Goal: Task Accomplishment & Management: Manage account settings

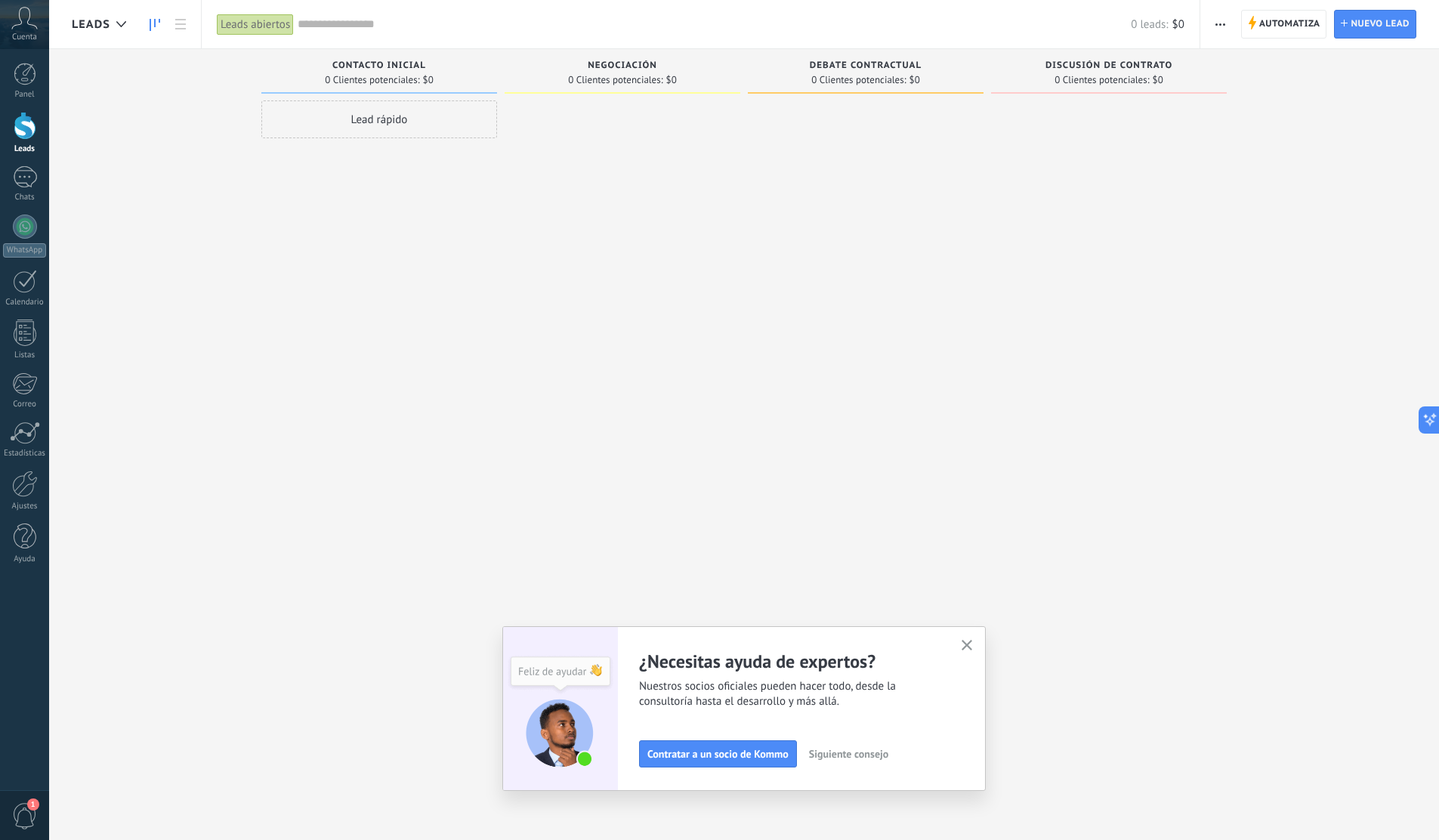
click at [1033, 19] on input "text" at bounding box center [714, 24] width 833 height 16
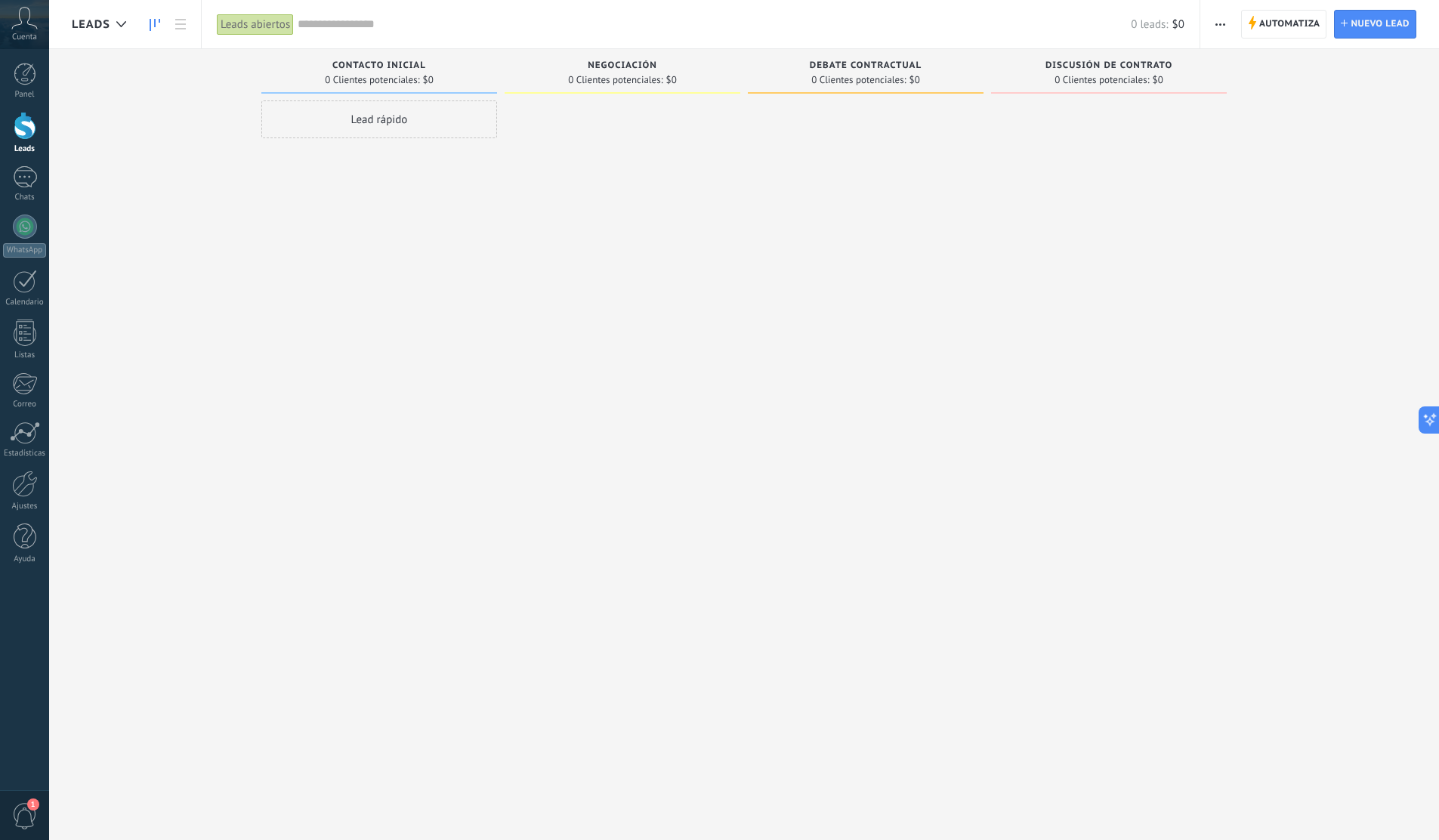
click at [1090, 68] on span "Discusión de contrato" at bounding box center [1109, 66] width 127 height 11
drag, startPoint x: 1171, startPoint y: 65, endPoint x: 1045, endPoint y: 68, distance: 126.0
click at [1045, 68] on div "Discusión de contrato" at bounding box center [1109, 67] width 220 height 13
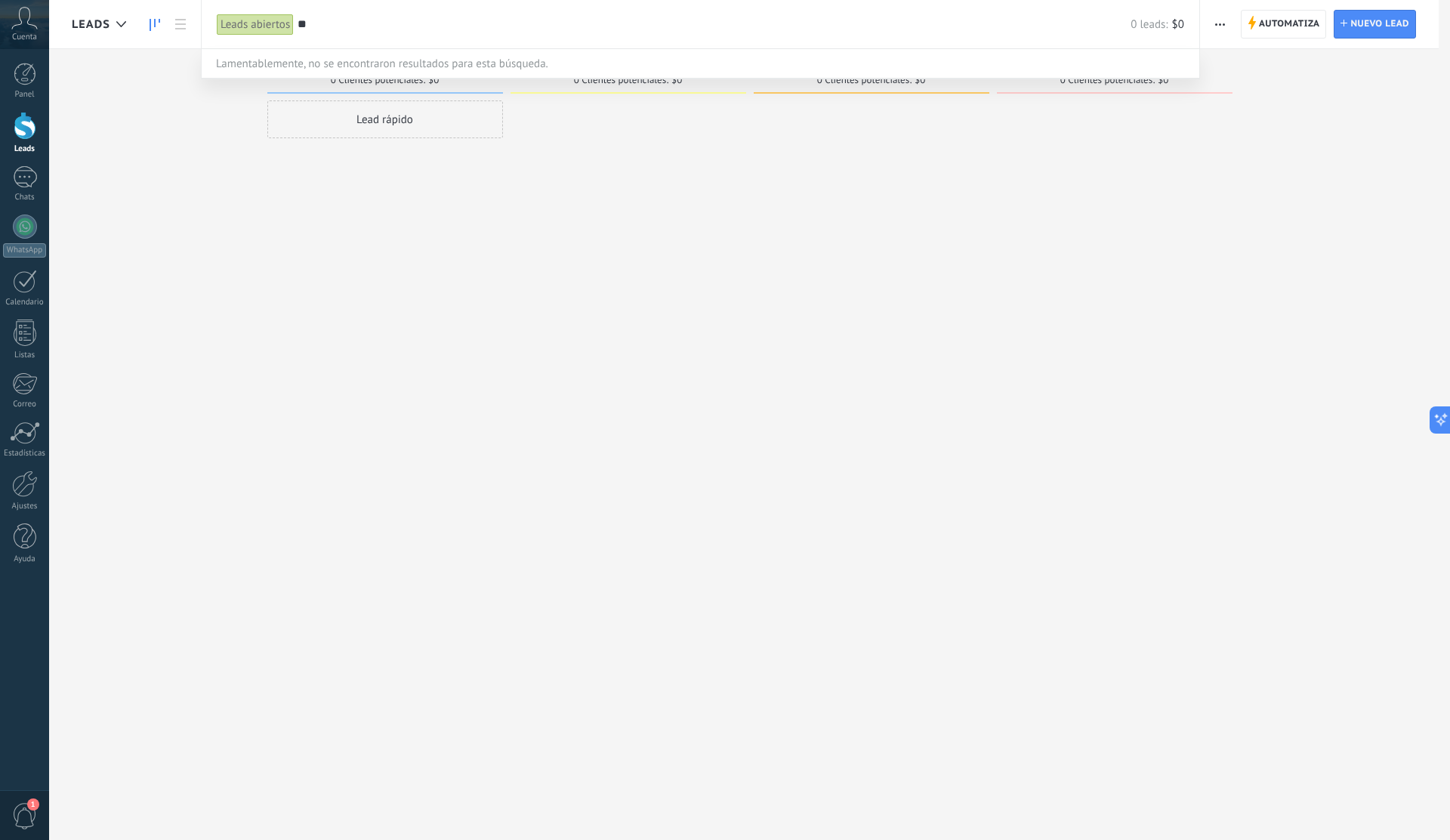
type input "*"
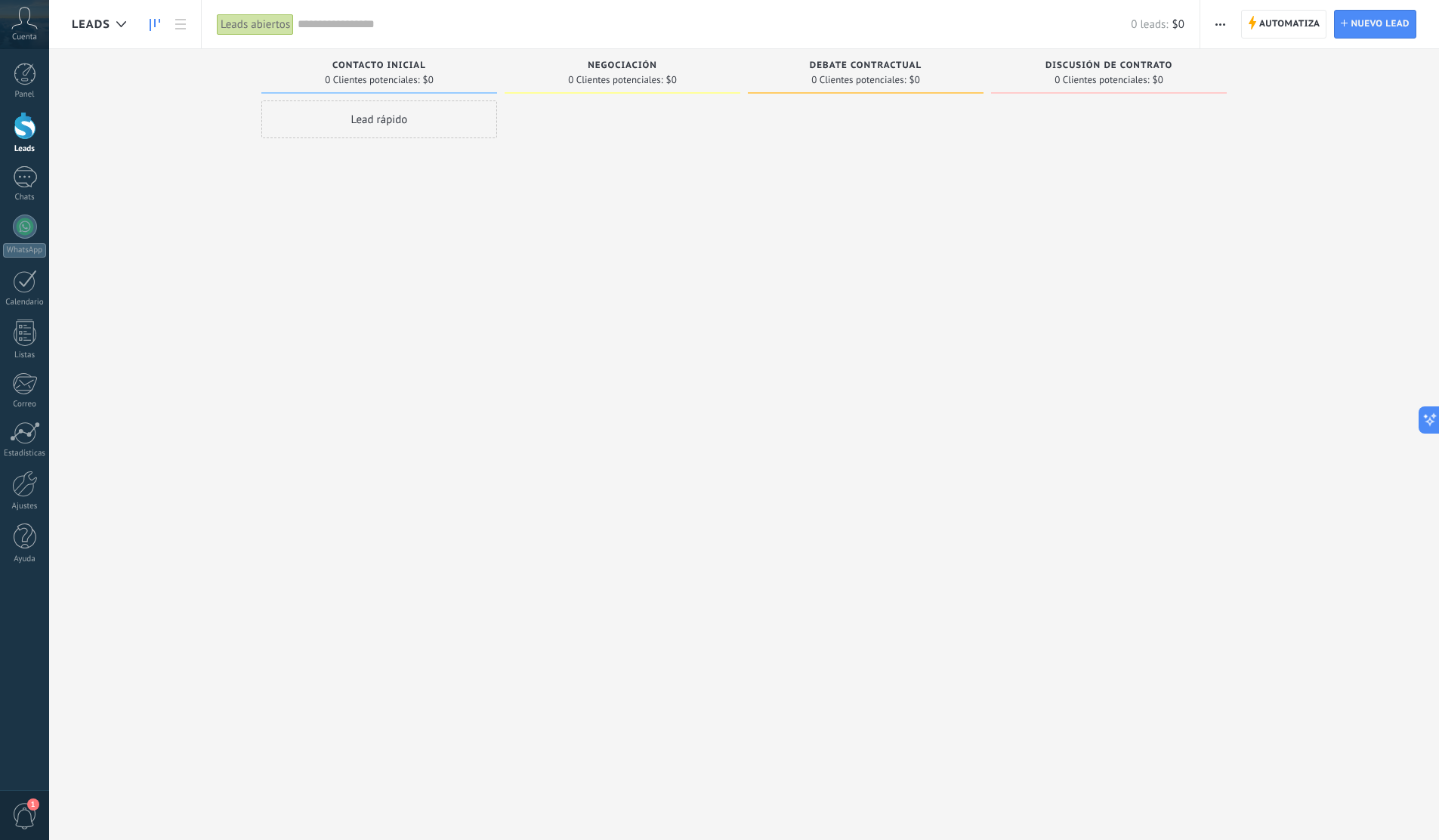
click at [743, 163] on div "Negociación 0 Clientes potenciales: $0" at bounding box center [626, 396] width 243 height 694
click at [656, 66] on span "Negociación" at bounding box center [622, 66] width 69 height 11
click at [1105, 65] on span "Discusión de contrato" at bounding box center [1109, 66] width 127 height 11
click at [397, 68] on span "Contacto inicial" at bounding box center [378, 66] width 93 height 11
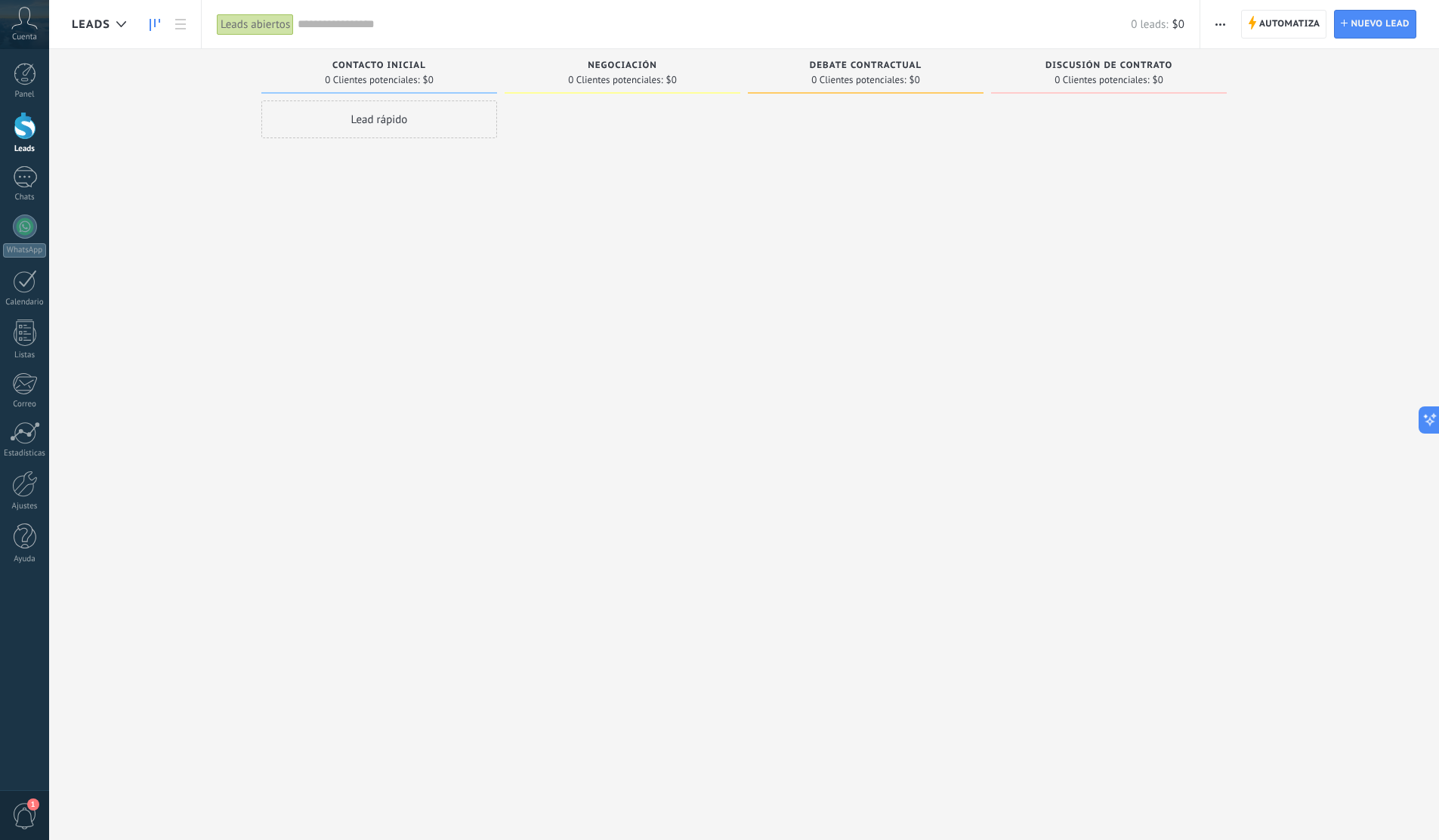
click at [628, 66] on span "Negociación" at bounding box center [622, 66] width 69 height 11
type input "*"
click at [751, 177] on div at bounding box center [865, 422] width 236 height 643
click at [1217, 22] on span "button" at bounding box center [1220, 24] width 10 height 29
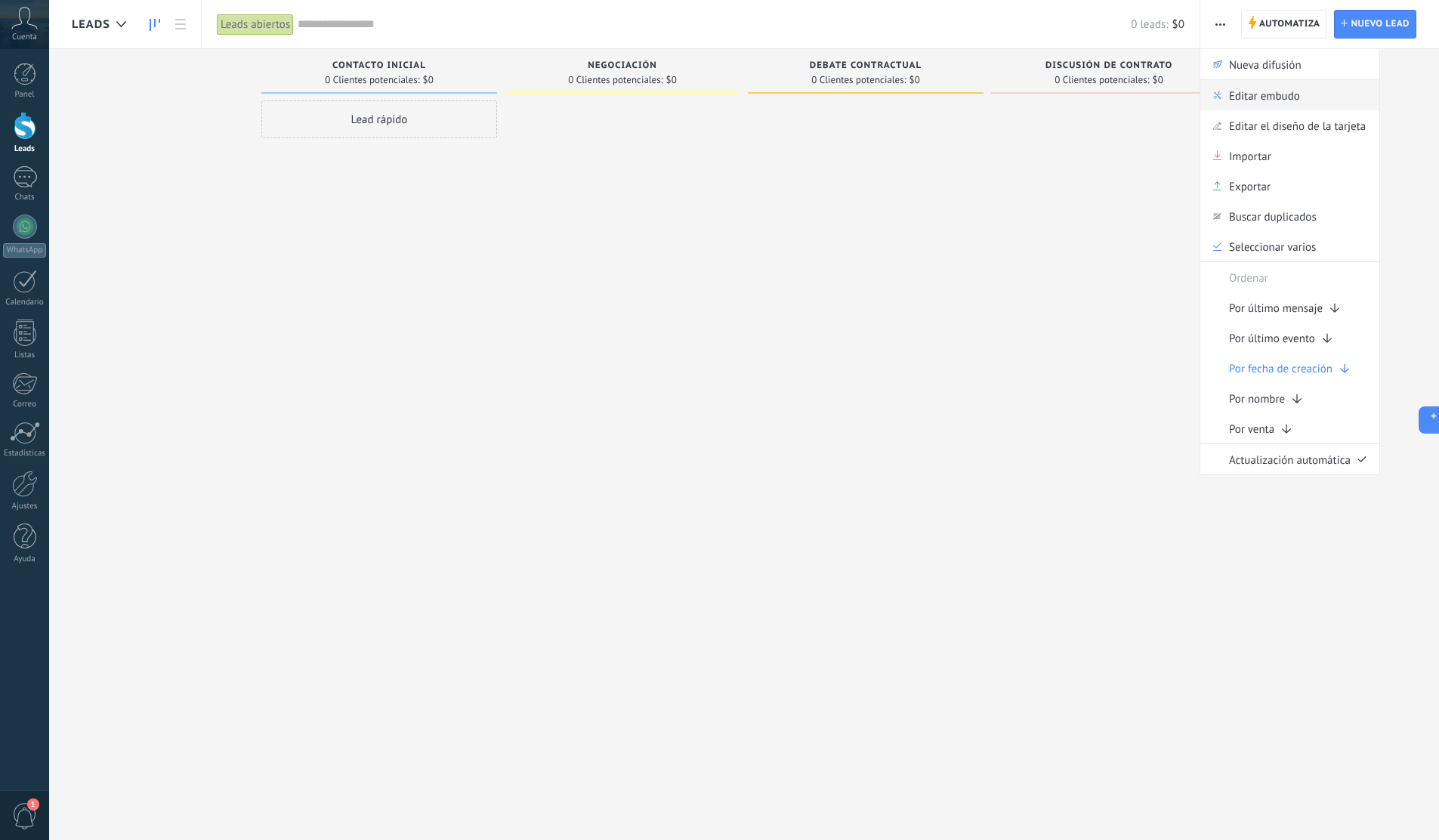
click at [1257, 99] on span "Editar embudo" at bounding box center [1264, 95] width 71 height 30
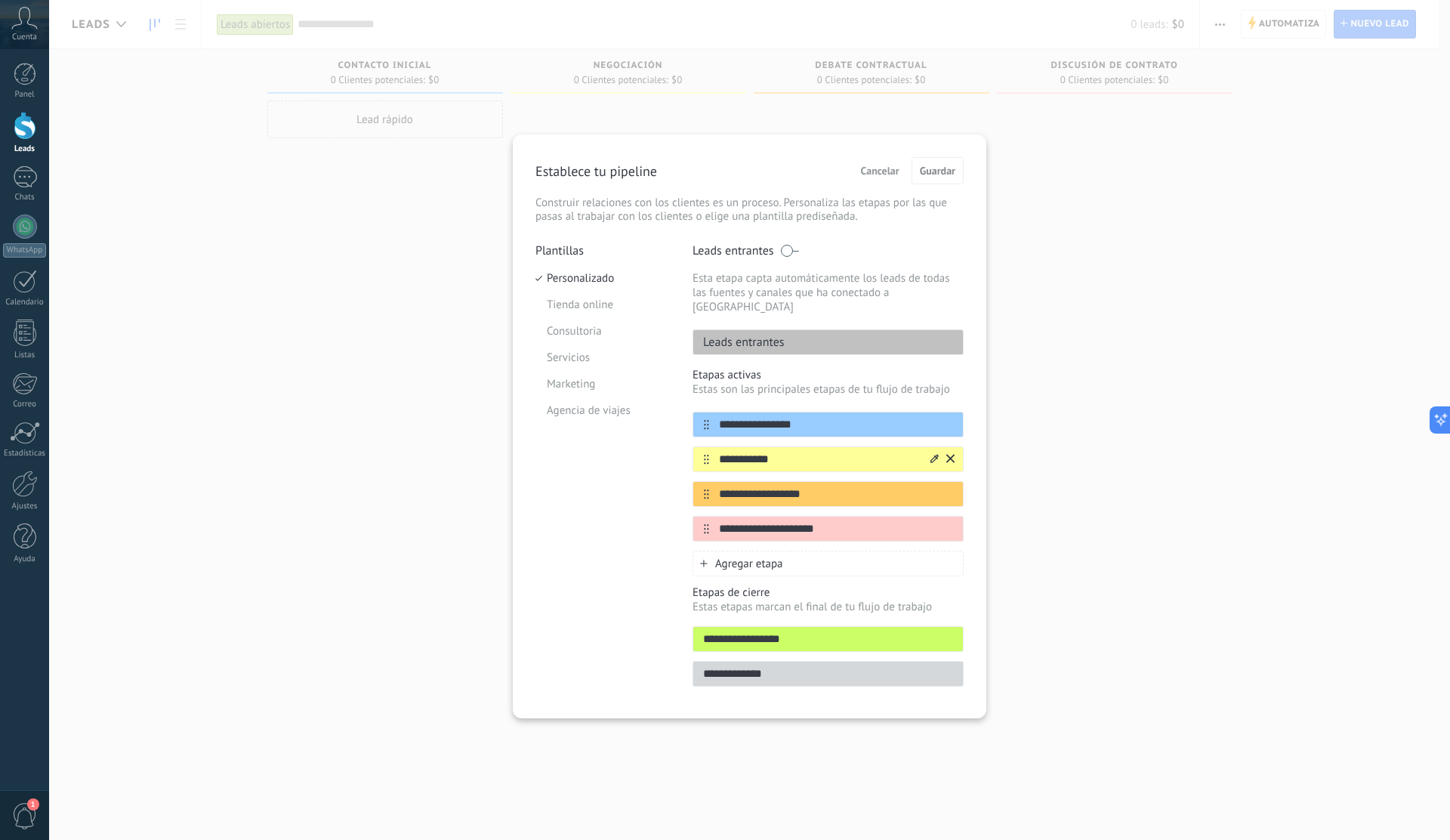
click at [791, 452] on input "**********" at bounding box center [819, 459] width 219 height 16
click at [828, 521] on input "**********" at bounding box center [819, 529] width 219 height 16
type input "**********"
click at [781, 557] on span "Agregar etapa" at bounding box center [749, 564] width 68 height 14
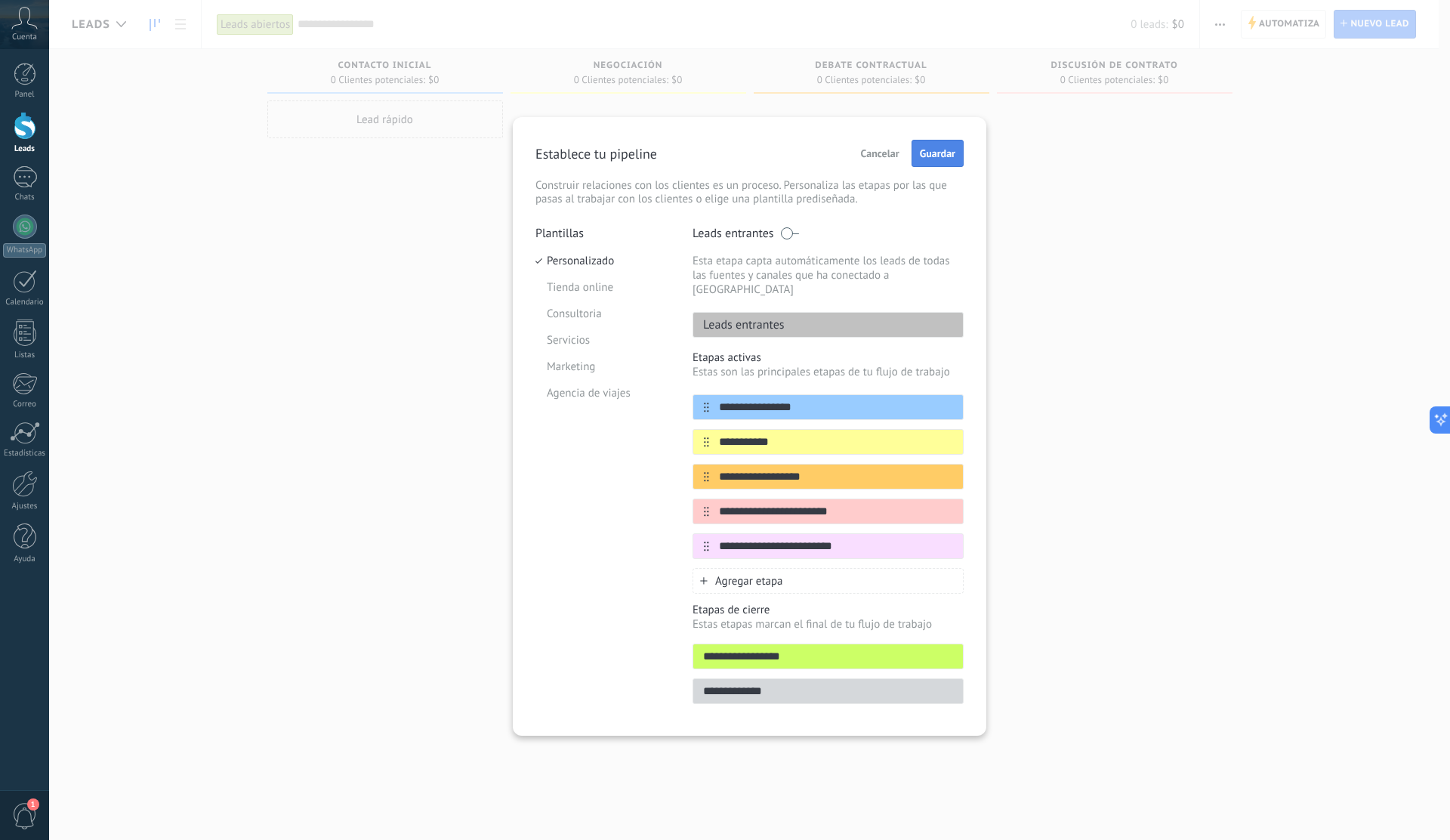
type input "**********"
click at [930, 153] on span "Guardar" at bounding box center [937, 153] width 36 height 11
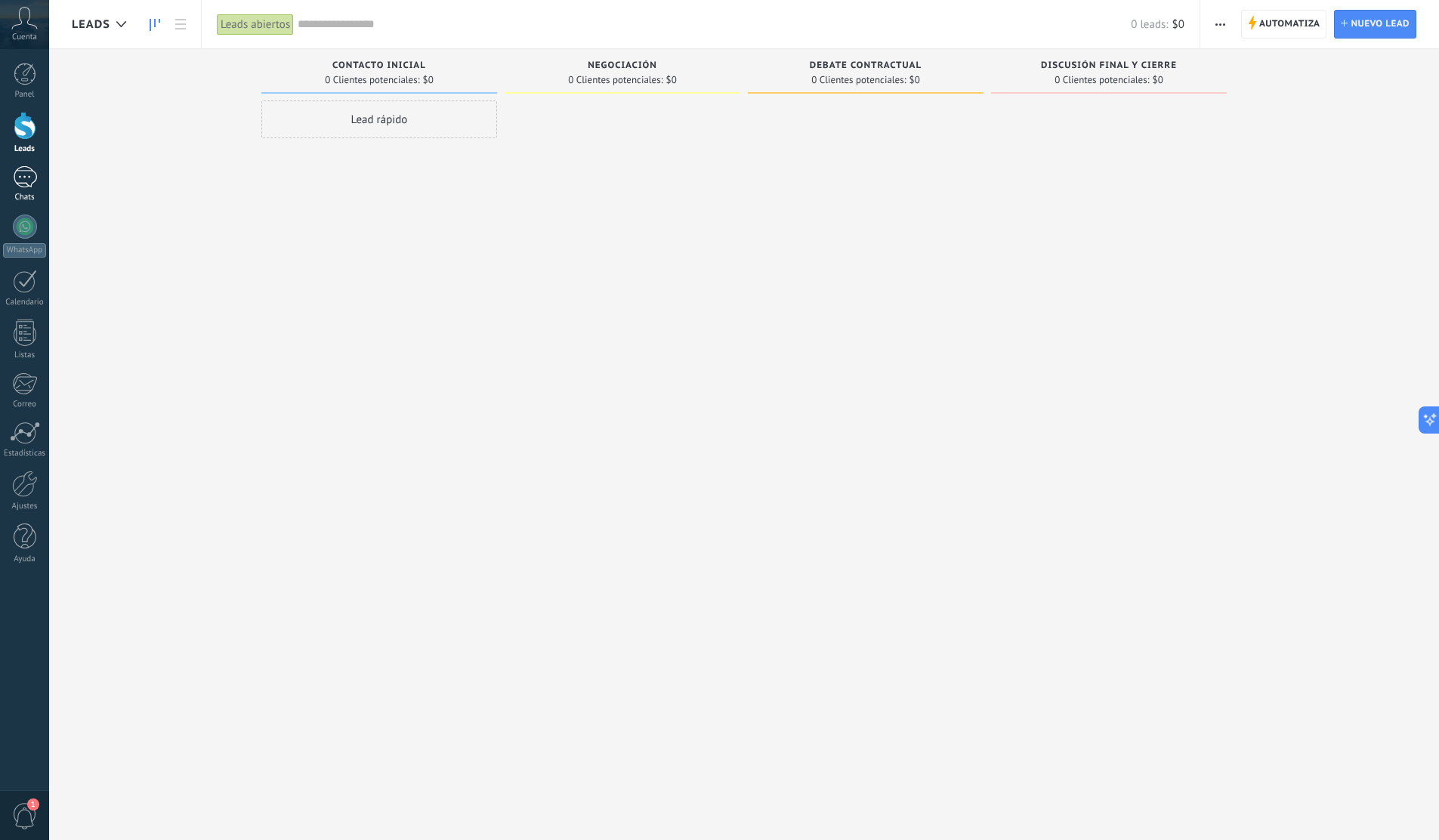
click at [21, 176] on div at bounding box center [25, 177] width 24 height 22
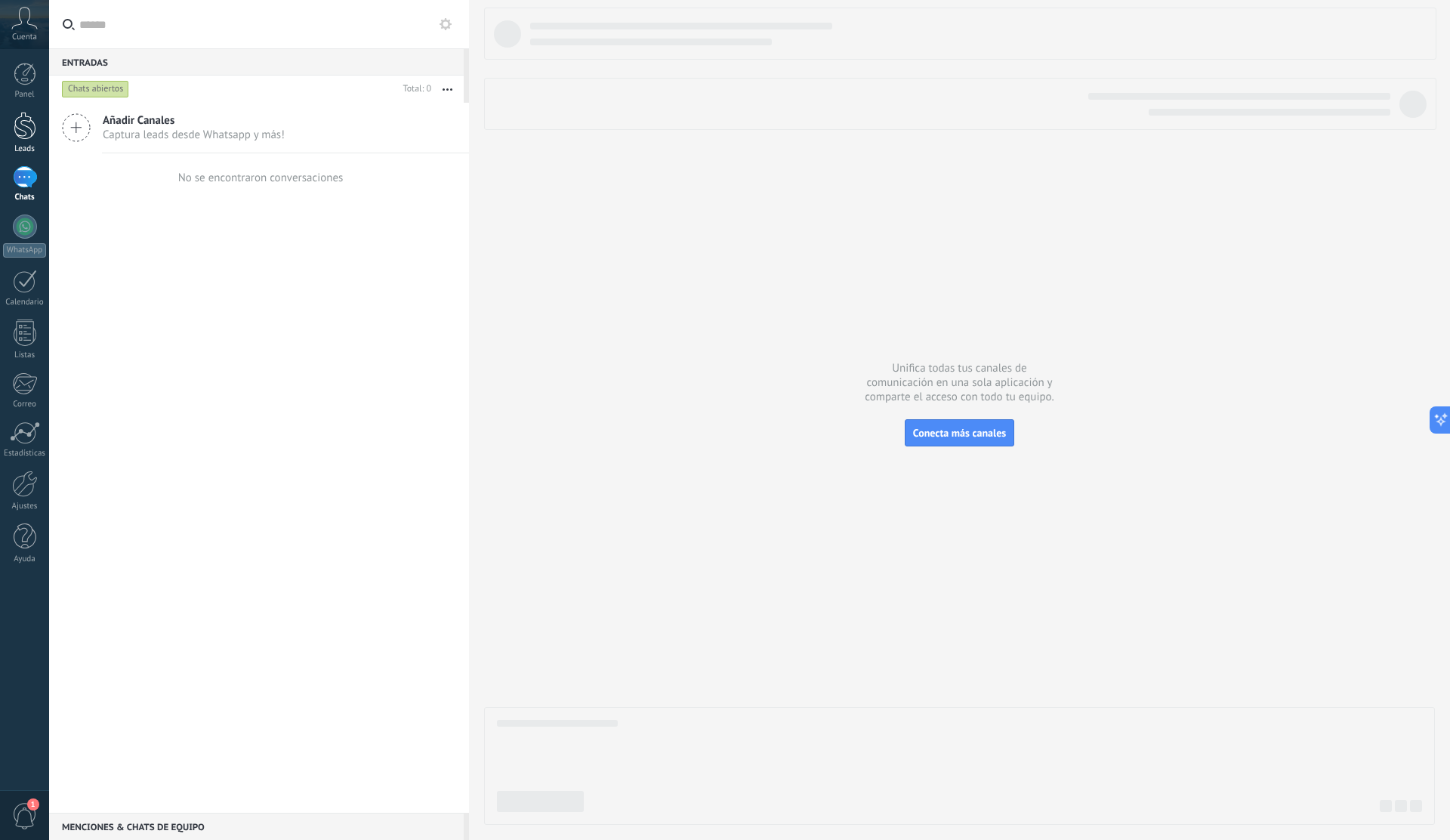
click at [24, 122] on div at bounding box center [25, 125] width 23 height 28
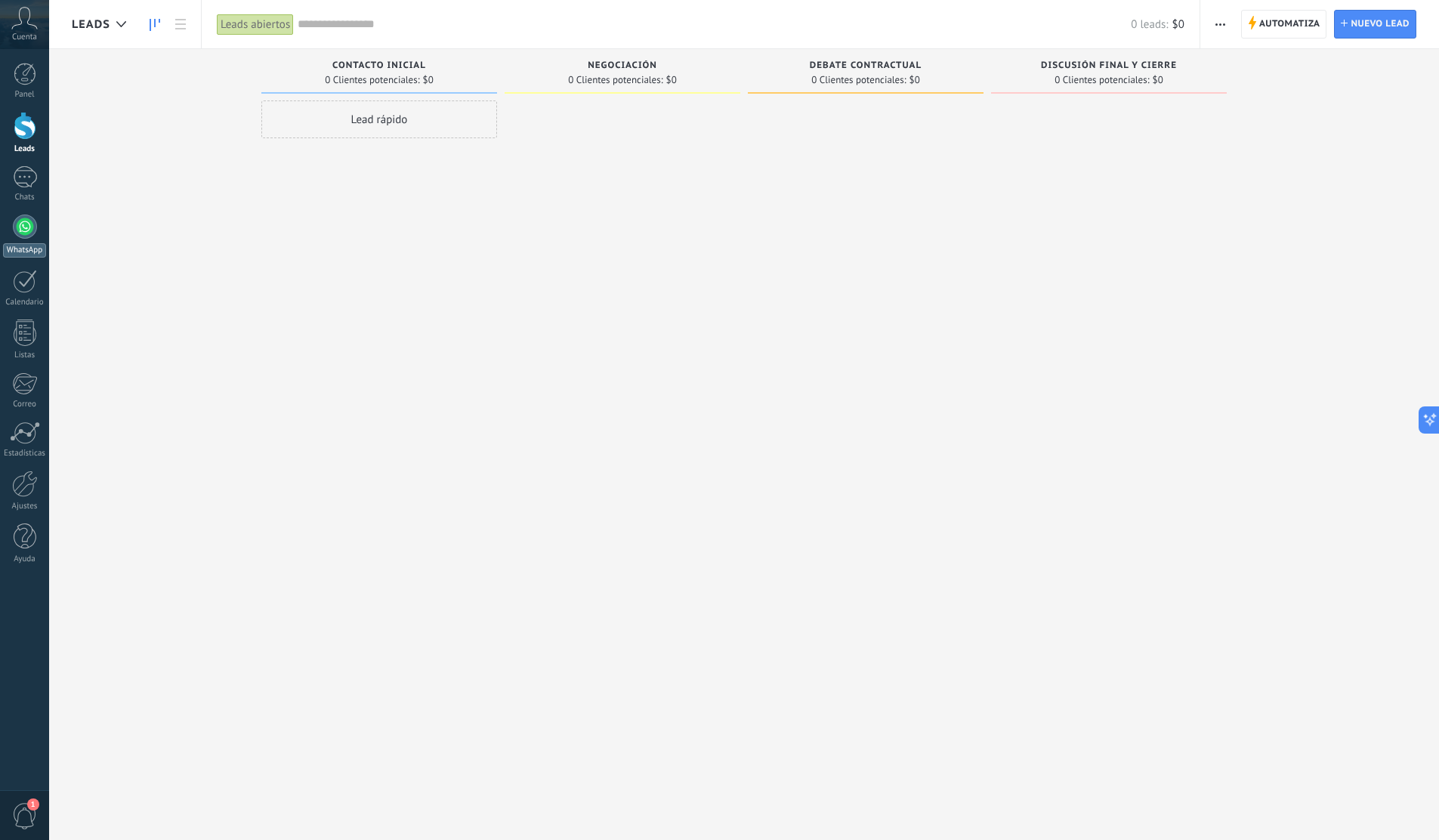
click at [31, 224] on div at bounding box center [25, 226] width 24 height 24
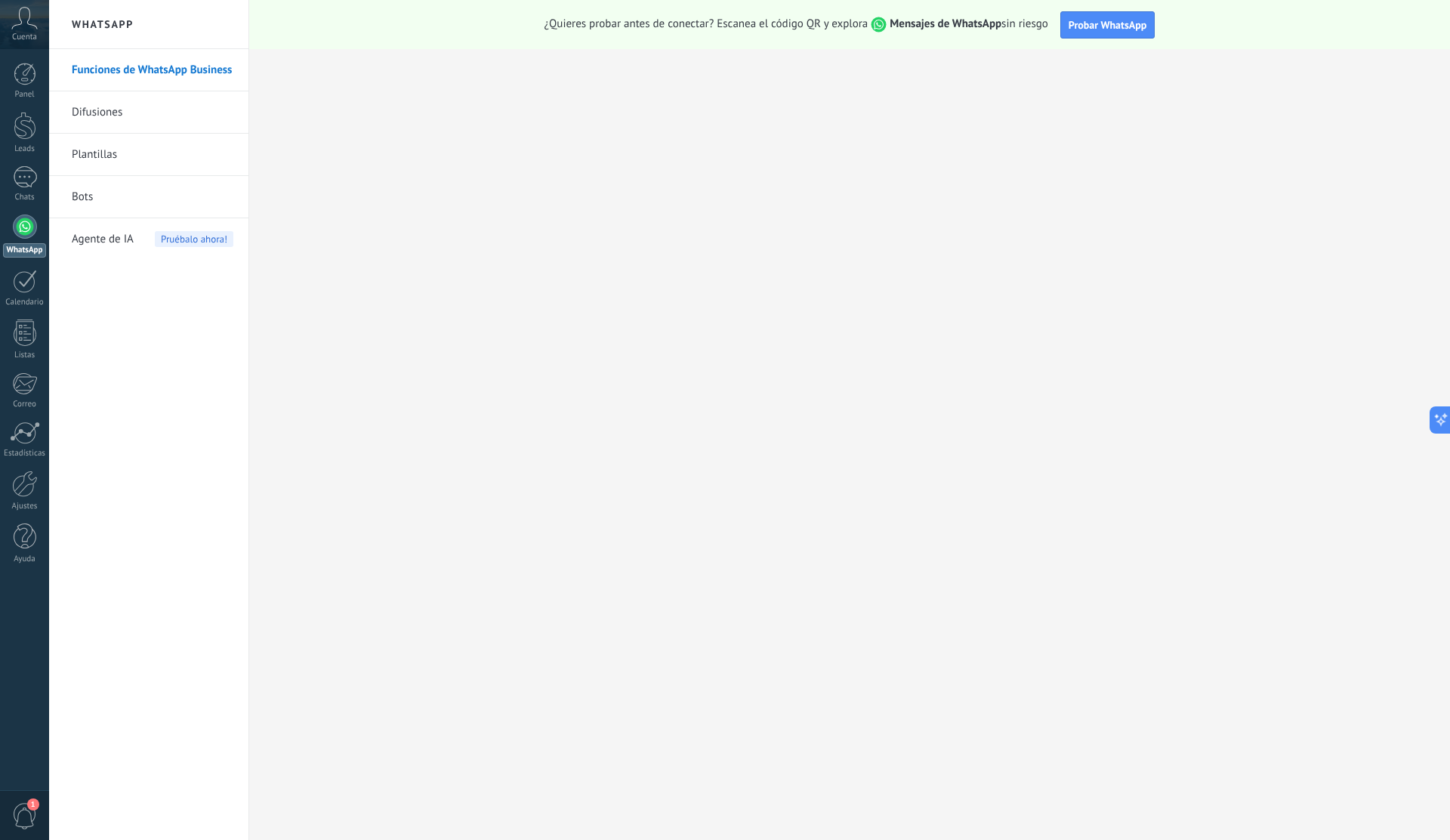
click at [109, 158] on link "Plantillas" at bounding box center [152, 155] width 162 height 43
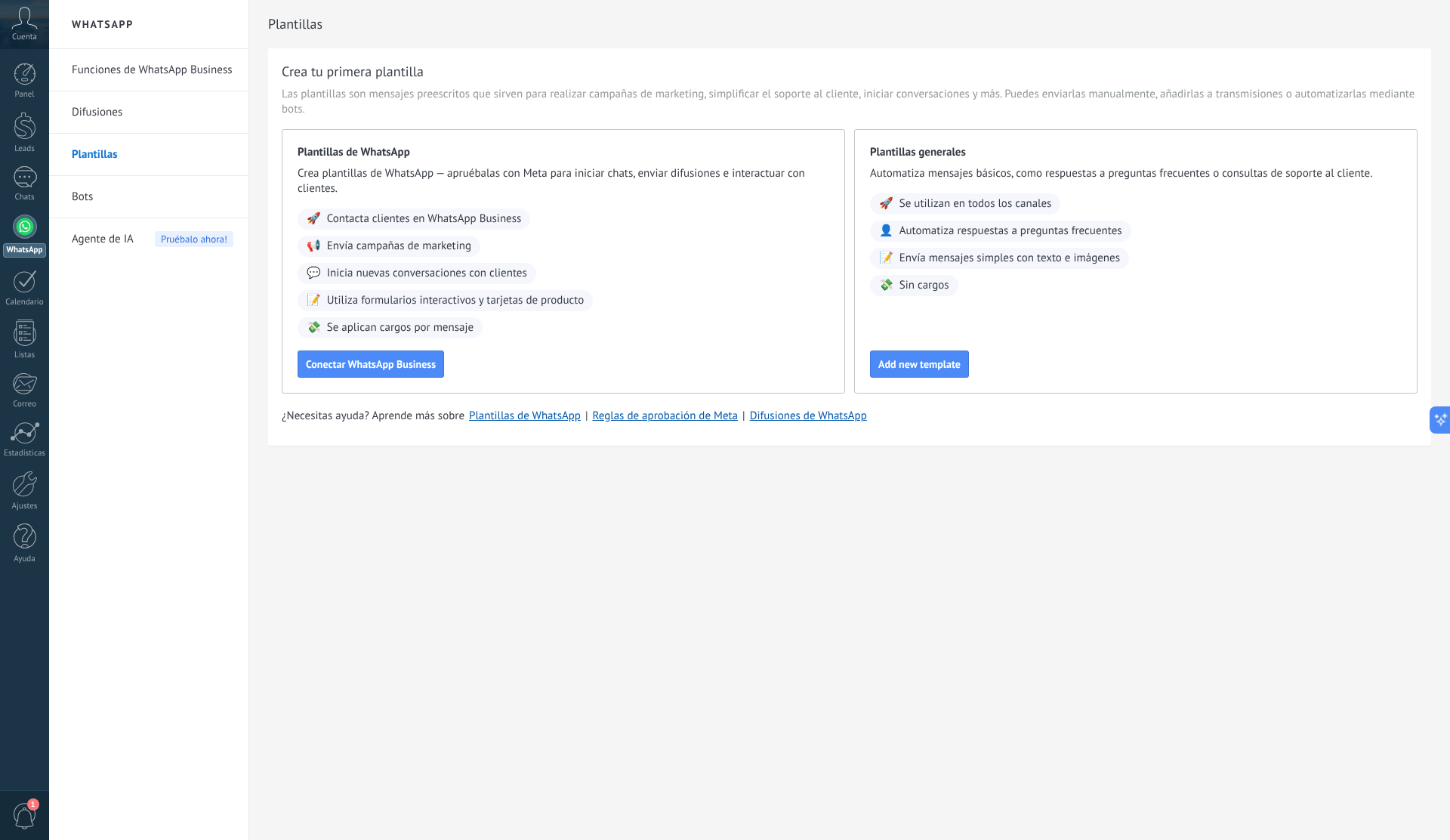
click at [88, 198] on link "Bots" at bounding box center [152, 197] width 162 height 43
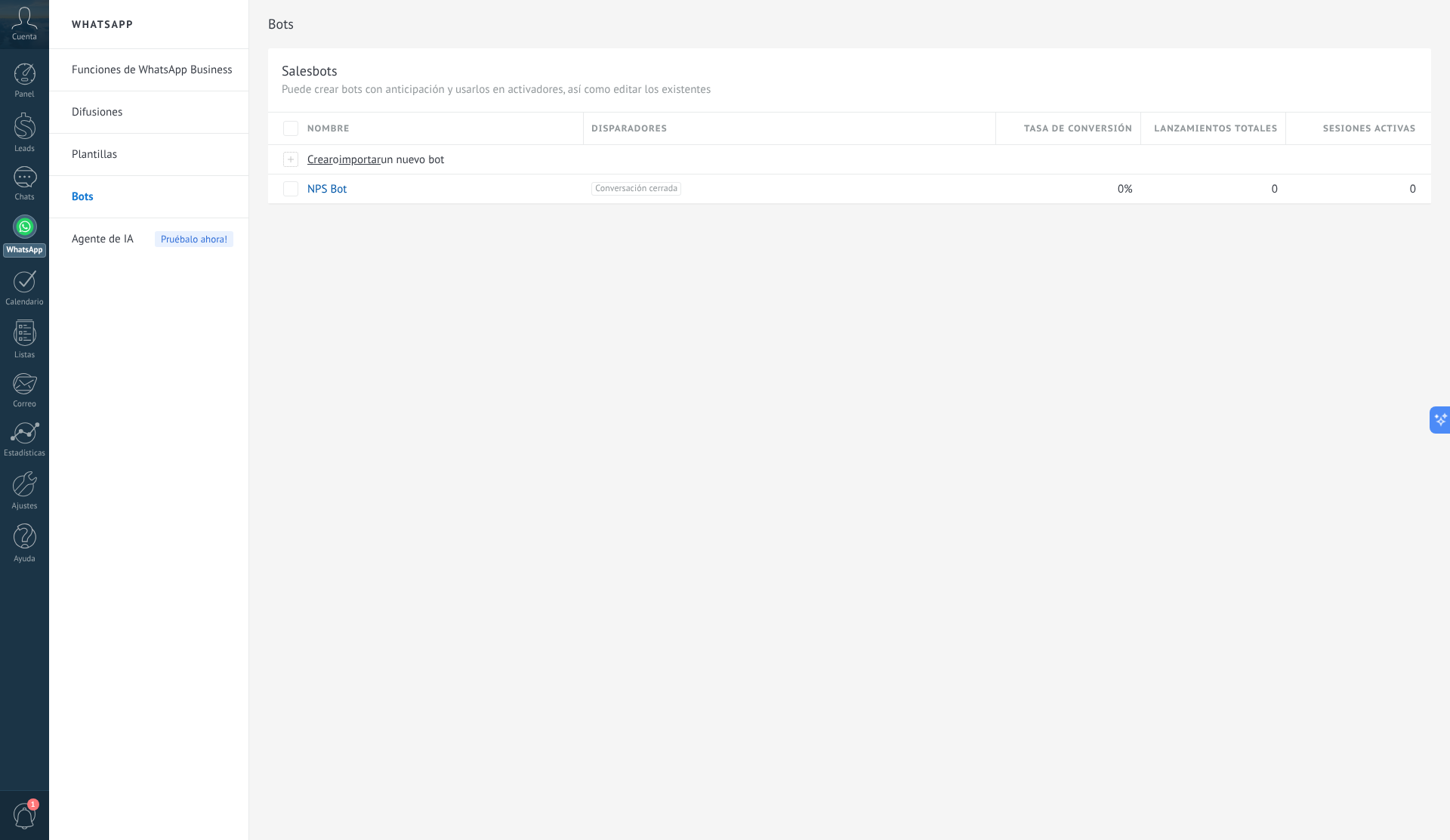
click at [94, 155] on link "Plantillas" at bounding box center [152, 155] width 162 height 43
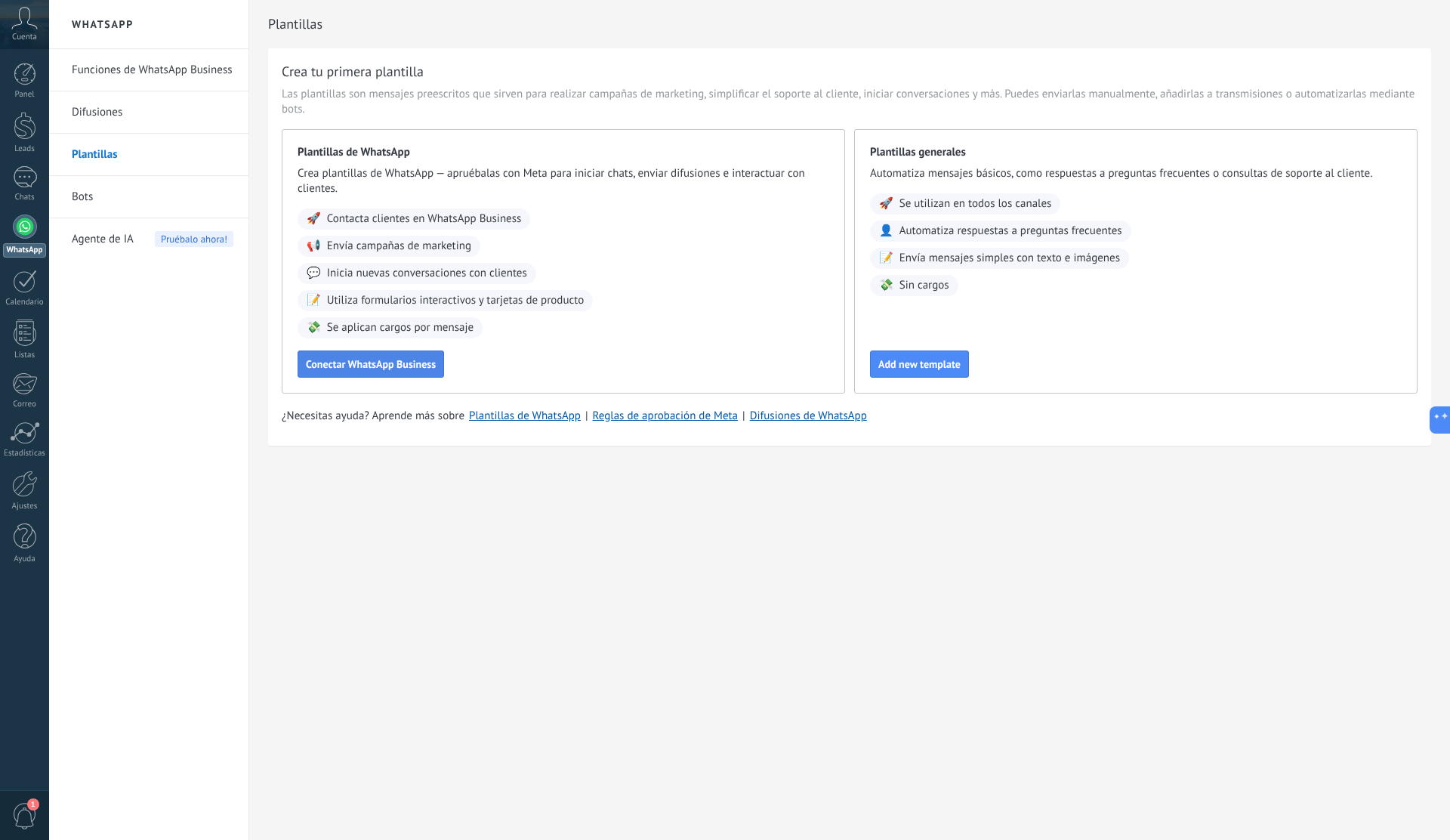
click at [380, 366] on span "Conectar WhatsApp Business" at bounding box center [371, 364] width 130 height 11
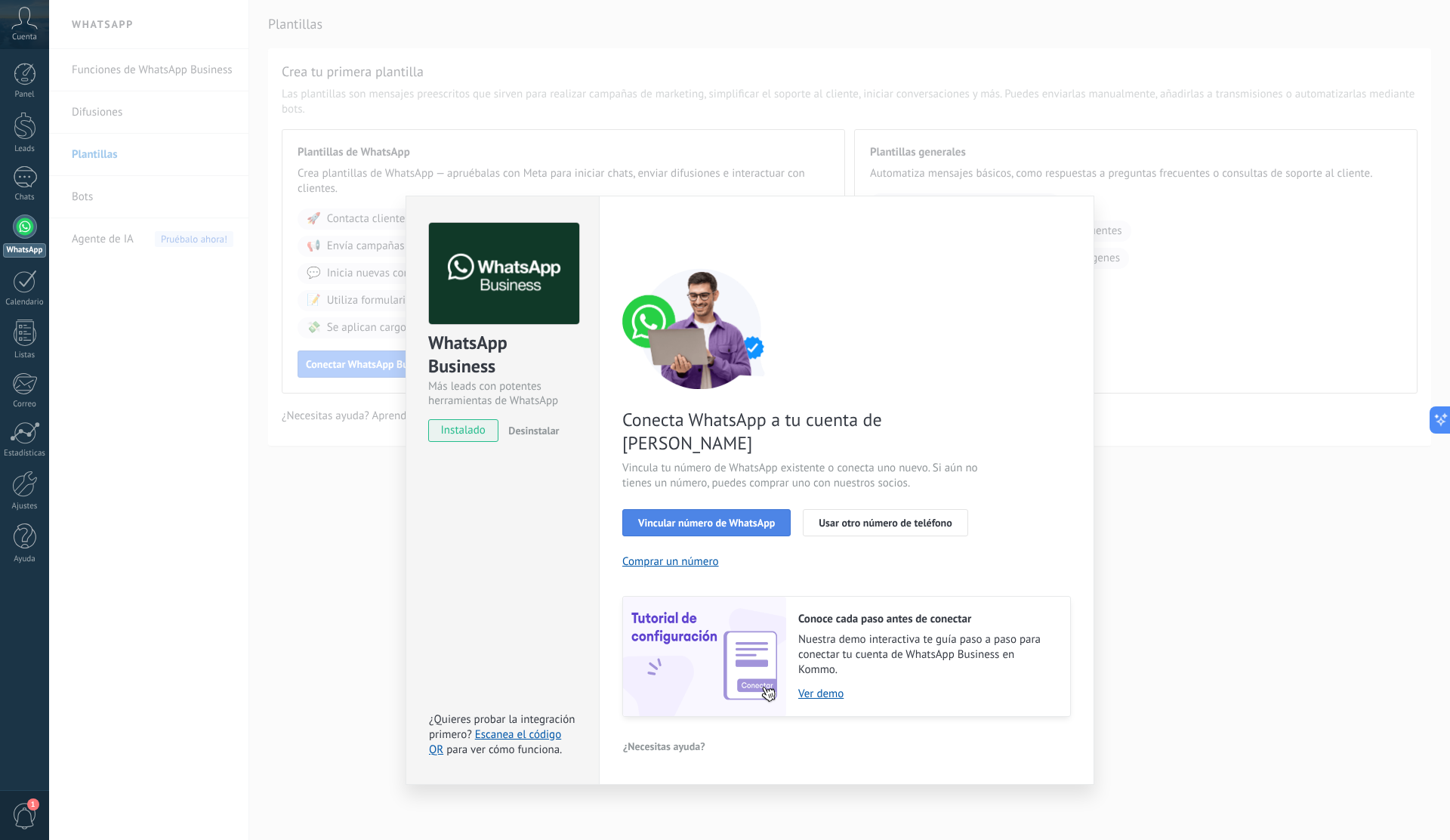
click at [722, 517] on span "Vincular número de WhatsApp" at bounding box center [706, 523] width 137 height 11
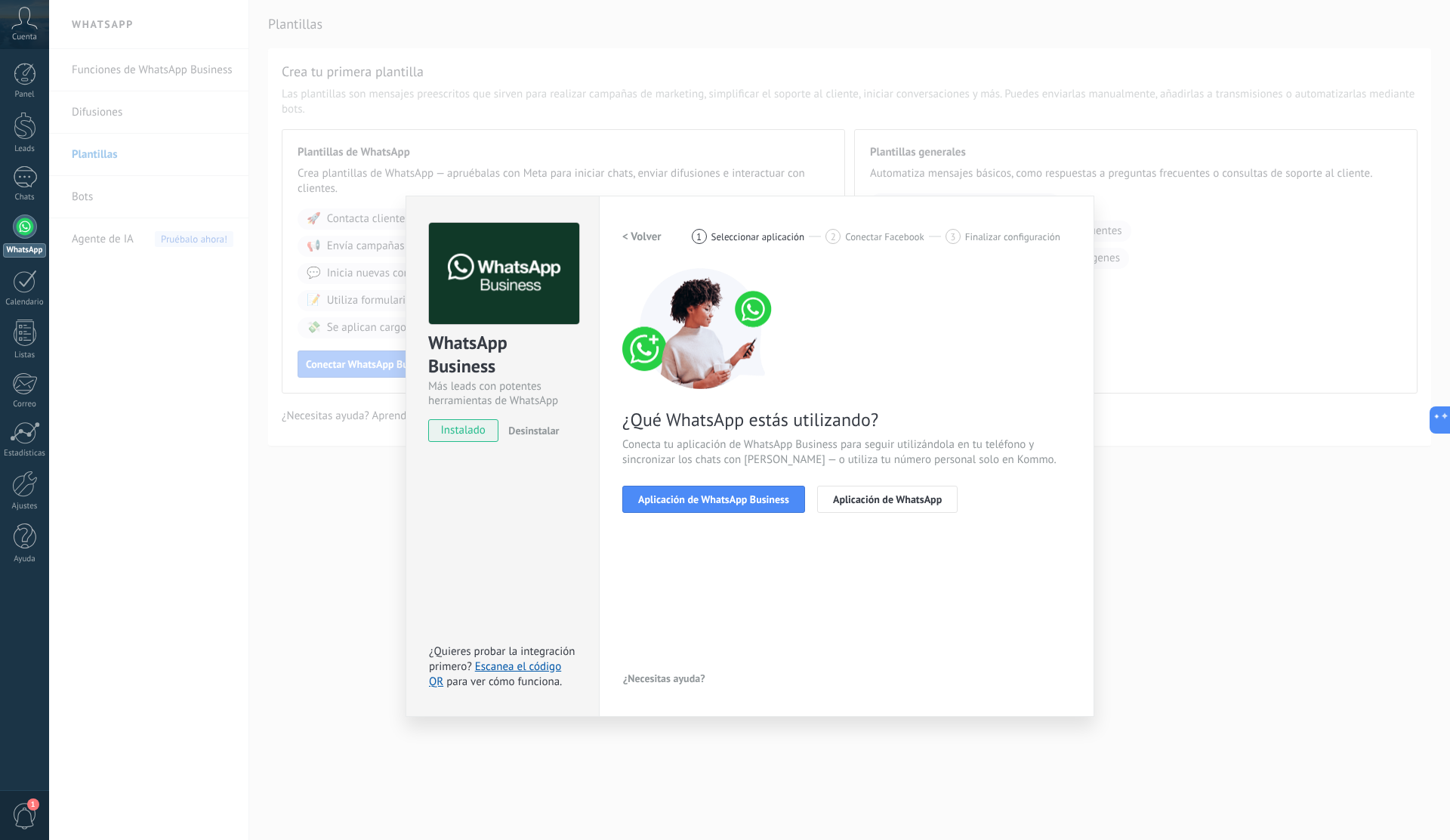
click at [722, 497] on span "Aplicación de WhatsApp Business" at bounding box center [713, 499] width 151 height 11
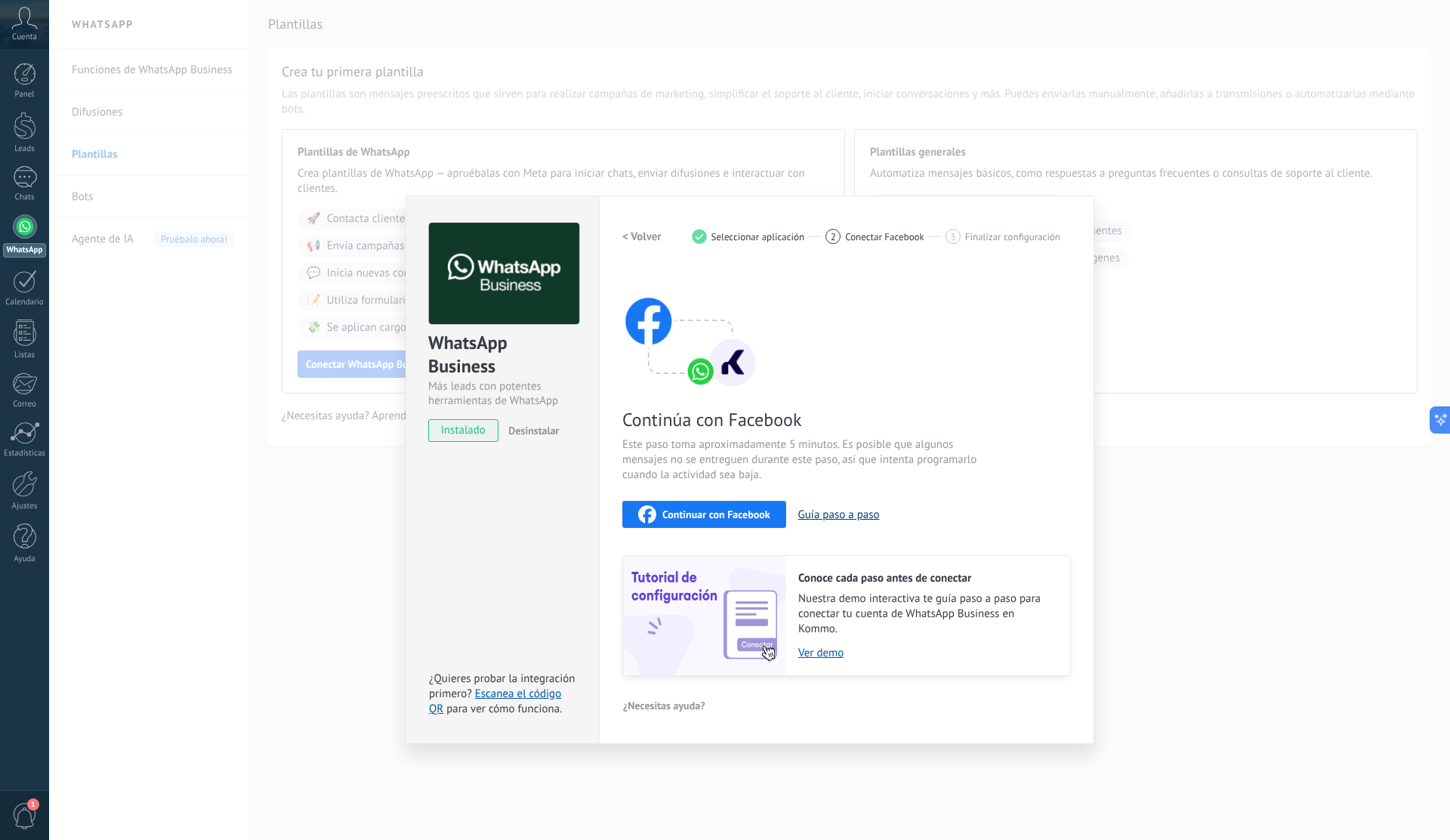
click at [840, 515] on button "Guía paso a paso" at bounding box center [839, 514] width 81 height 14
click at [738, 512] on span "Continuar con Facebook" at bounding box center [716, 514] width 108 height 11
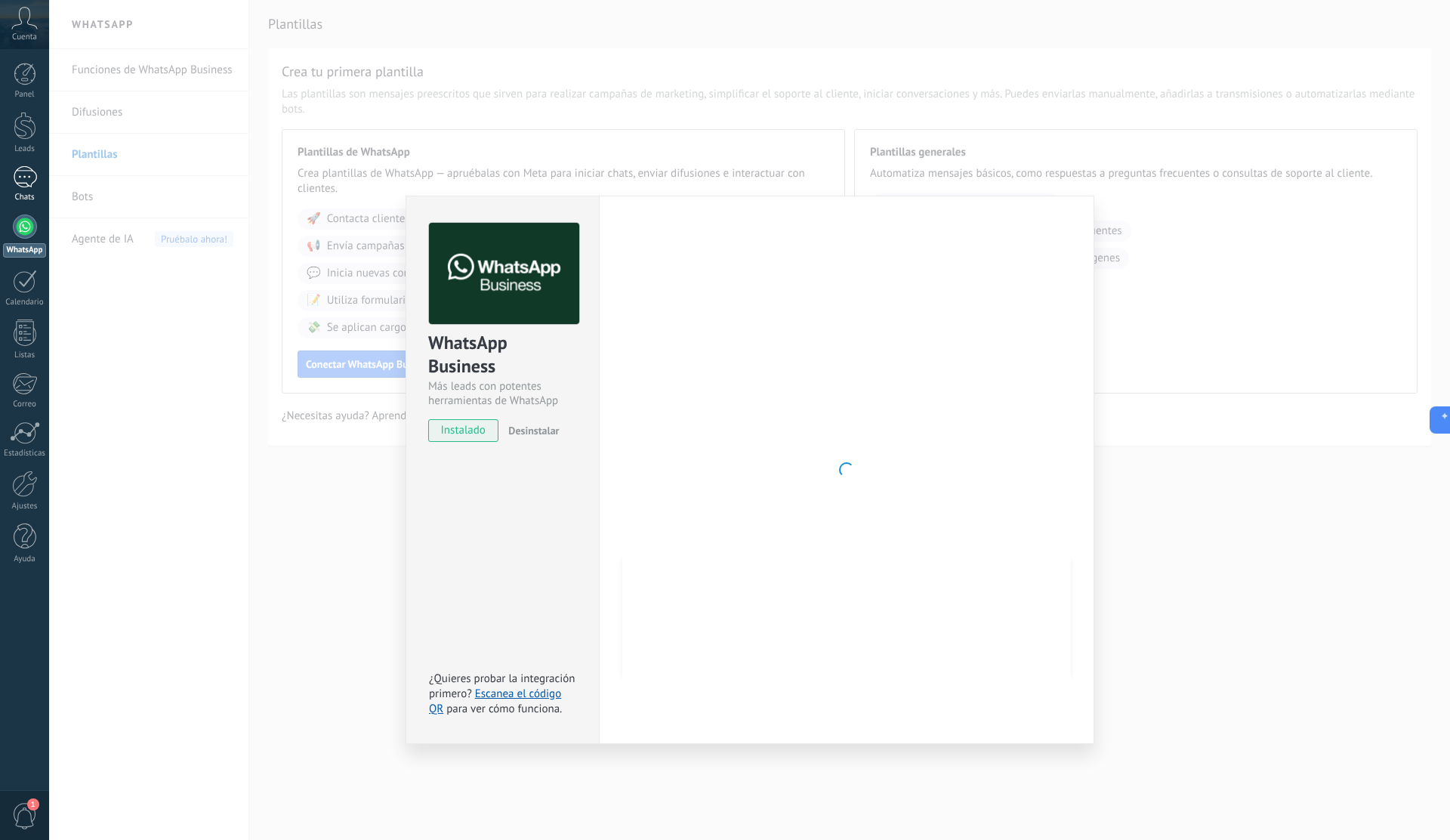
click at [24, 181] on div at bounding box center [25, 177] width 24 height 22
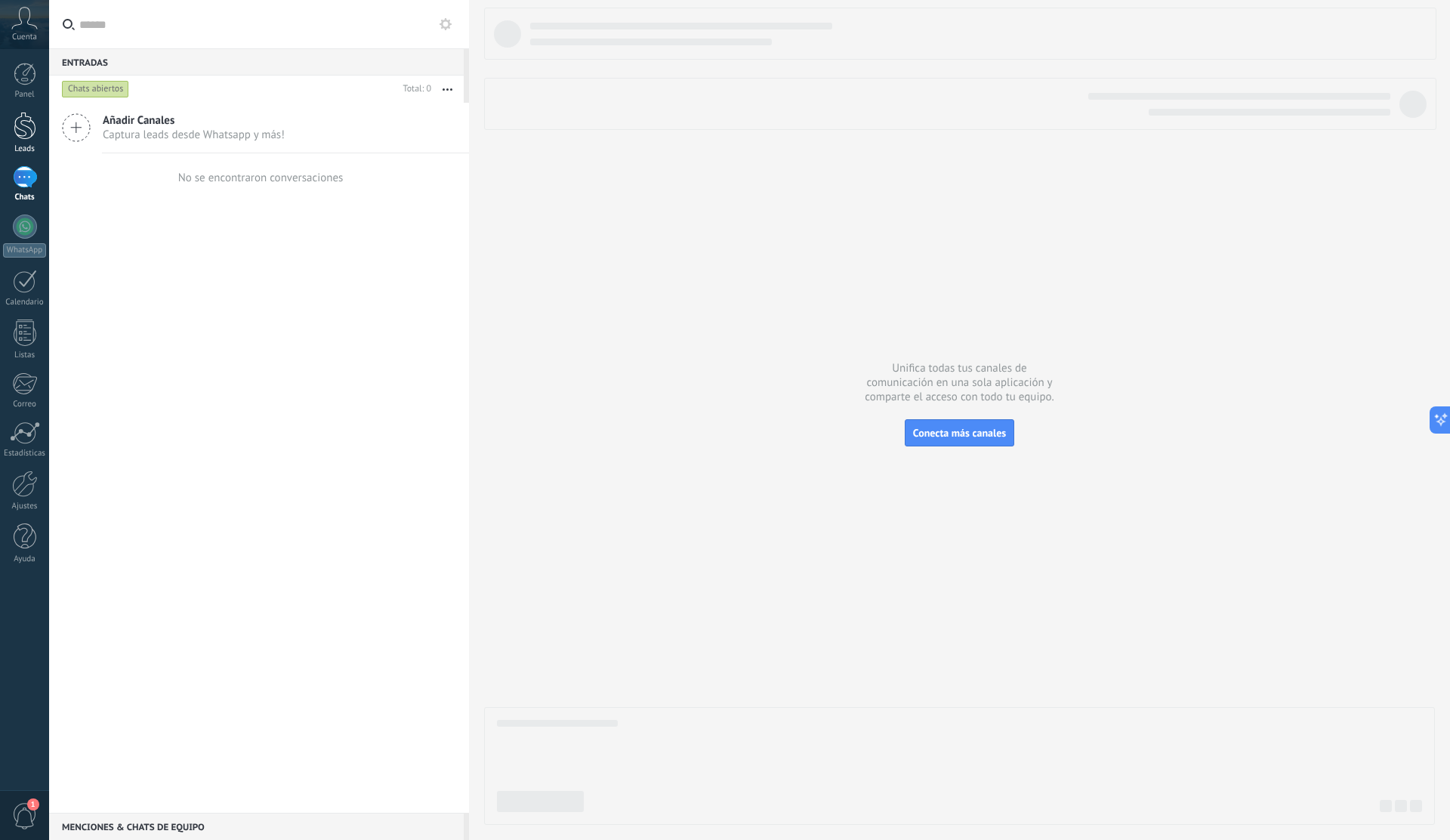
click at [26, 139] on div at bounding box center [25, 125] width 23 height 28
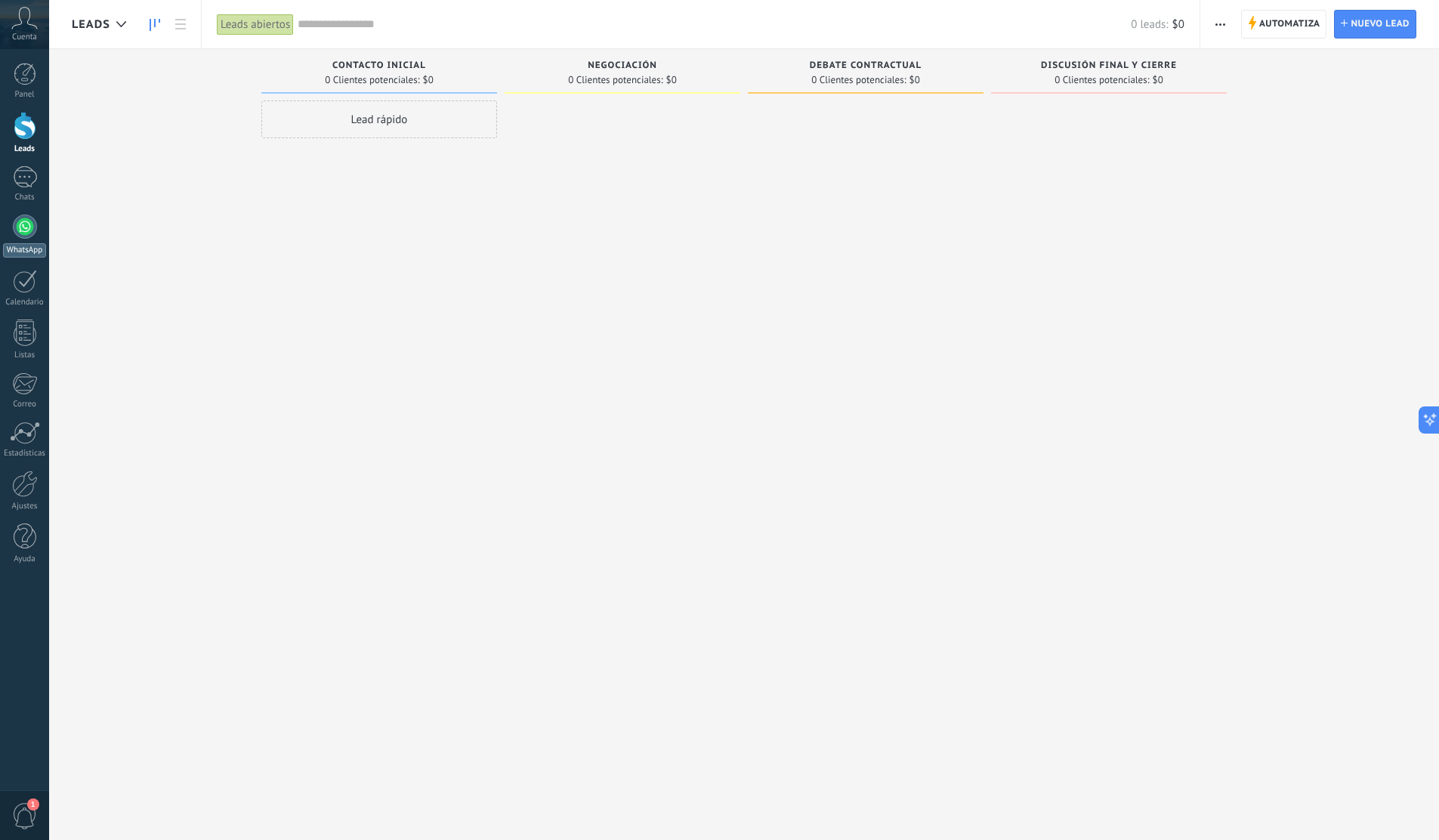
click at [29, 227] on div at bounding box center [25, 226] width 24 height 24
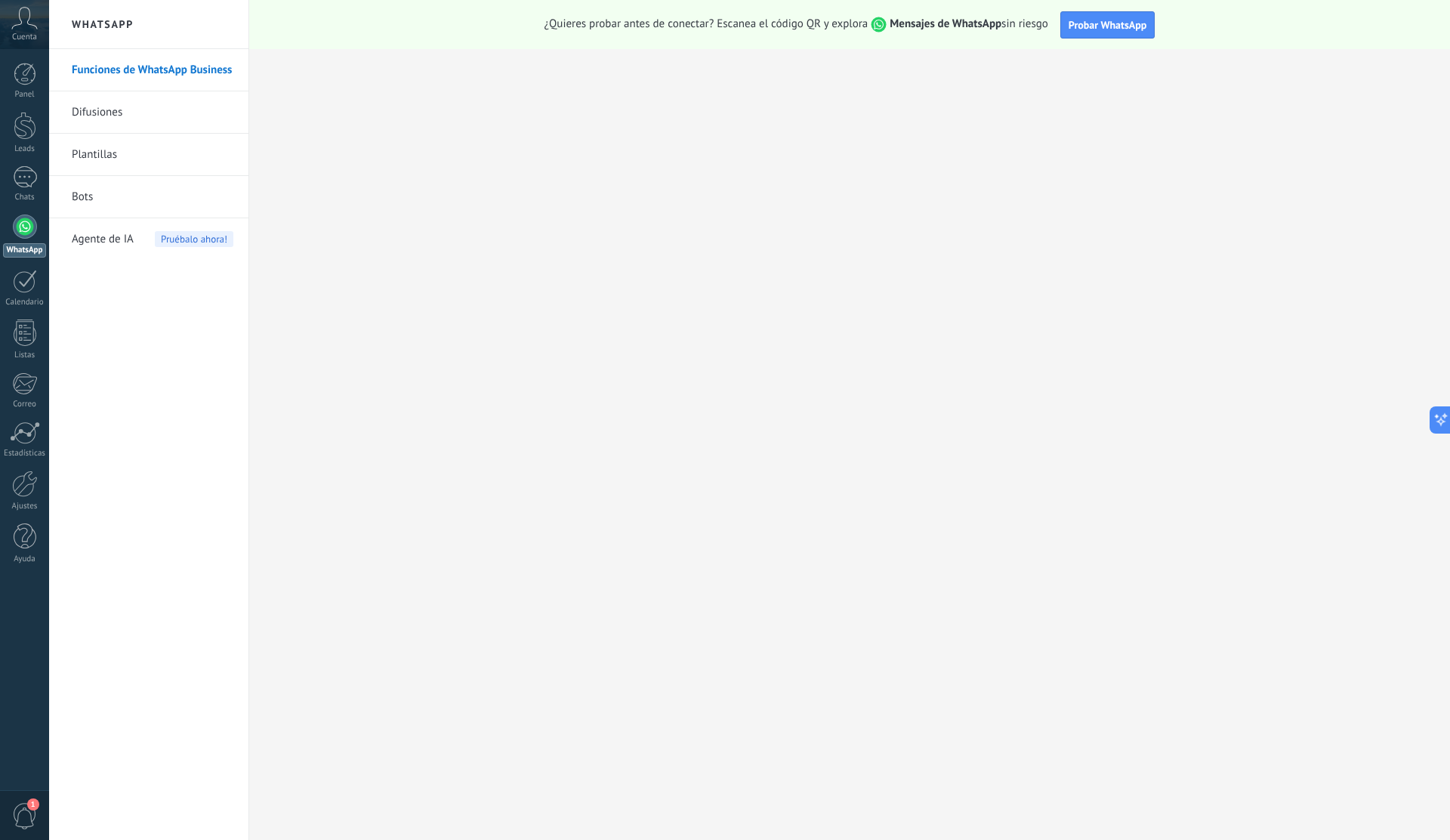
click at [24, 25] on icon at bounding box center [24, 18] width 27 height 23
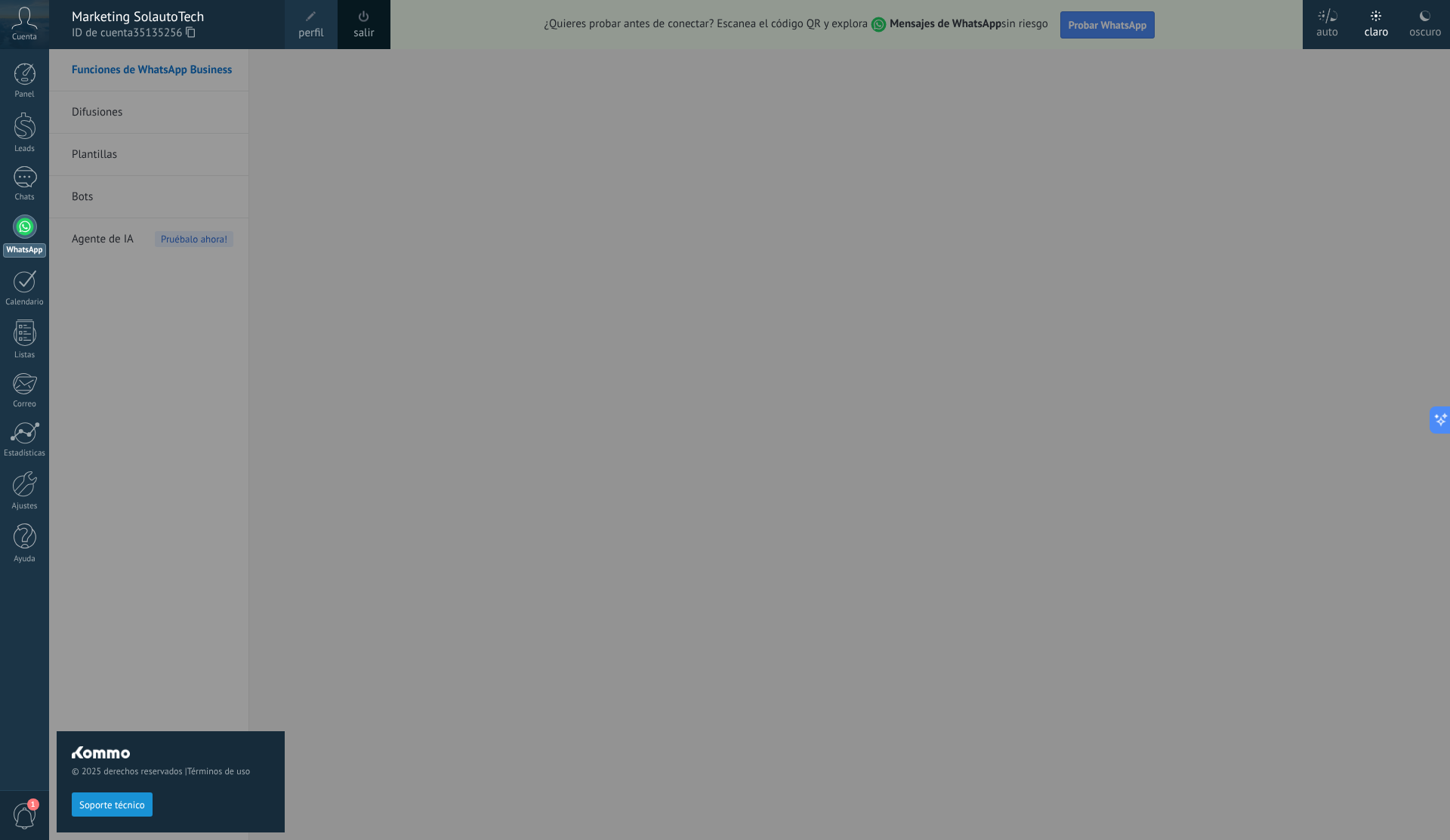
click at [115, 195] on div "© 2025 derechos reservados | Términos de uso Soporte técnico" at bounding box center [171, 444] width 228 height 791
click at [118, 194] on div "© 2025 derechos reservados | Términos de uso Soporte técnico" at bounding box center [171, 444] width 228 height 791
click at [183, 191] on div "© 2025 derechos reservados | Términos de uso Soporte técnico" at bounding box center [171, 444] width 228 height 791
click at [335, 161] on div at bounding box center [774, 420] width 1450 height 840
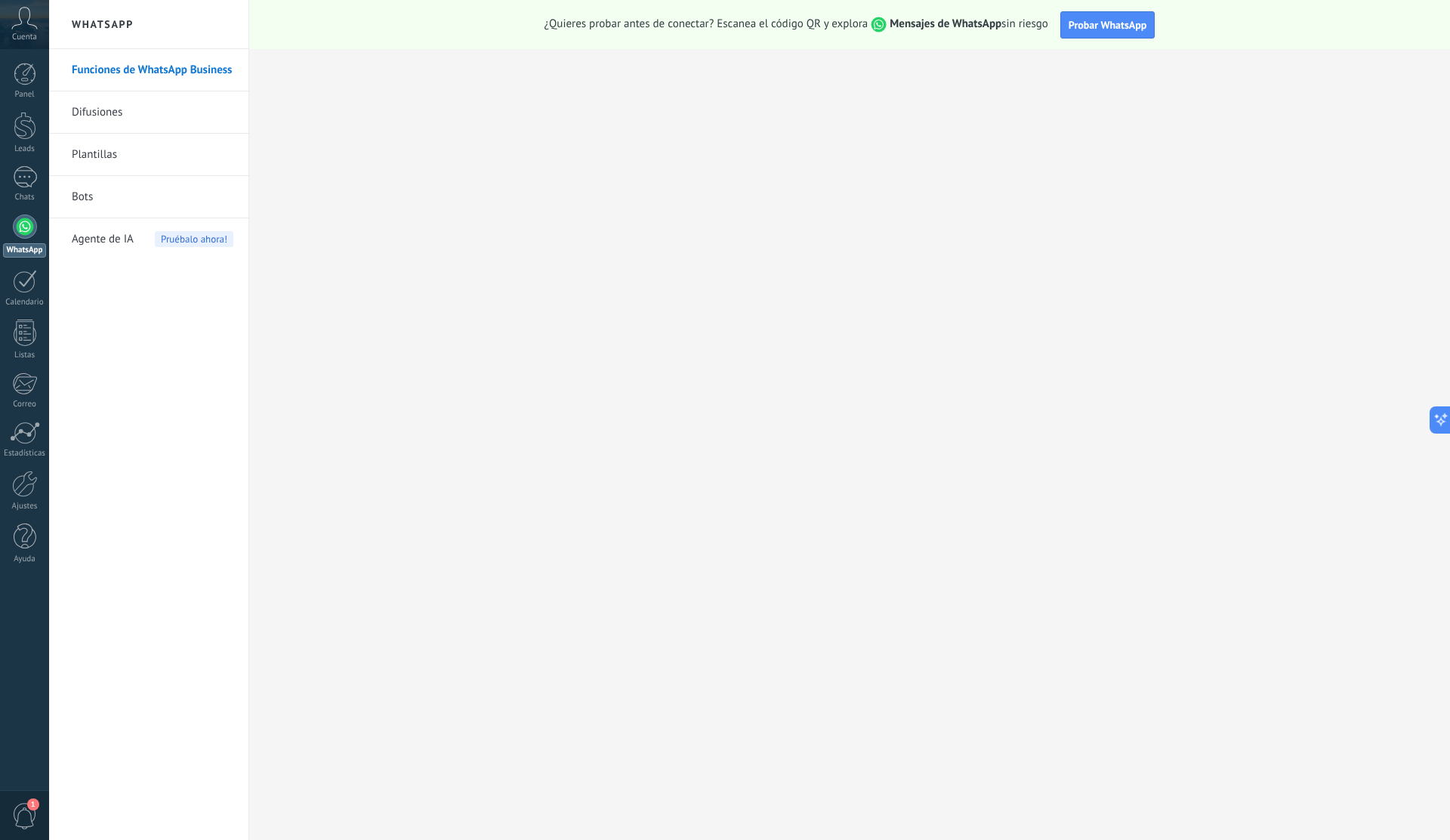
click at [122, 196] on link "Bots" at bounding box center [152, 197] width 162 height 43
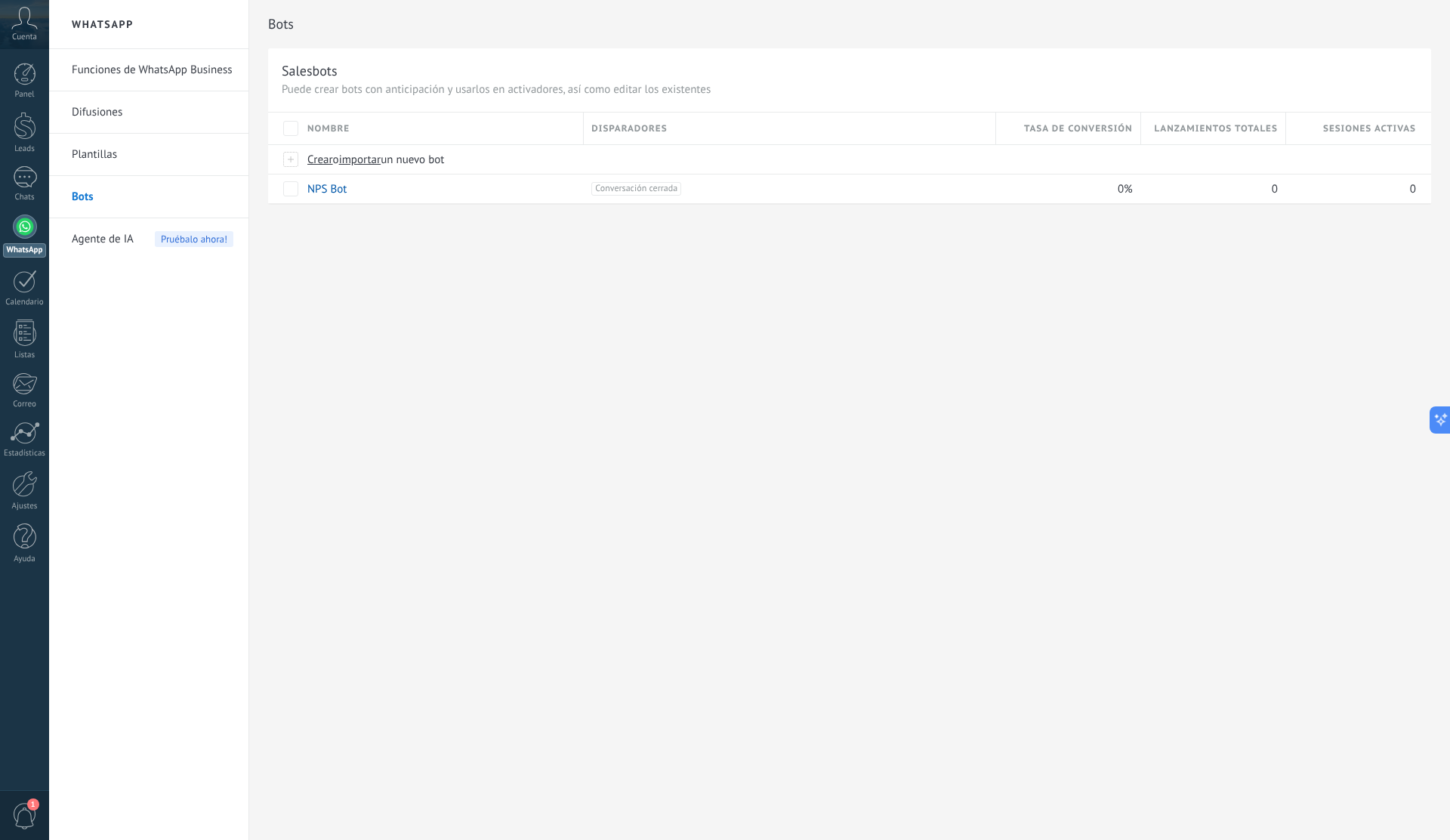
click at [673, 364] on div "Bots Salesbots Puede crear bots con anticipación y usarlos en activadores, así …" at bounding box center [849, 420] width 1201 height 840
click at [26, 22] on icon at bounding box center [24, 18] width 27 height 23
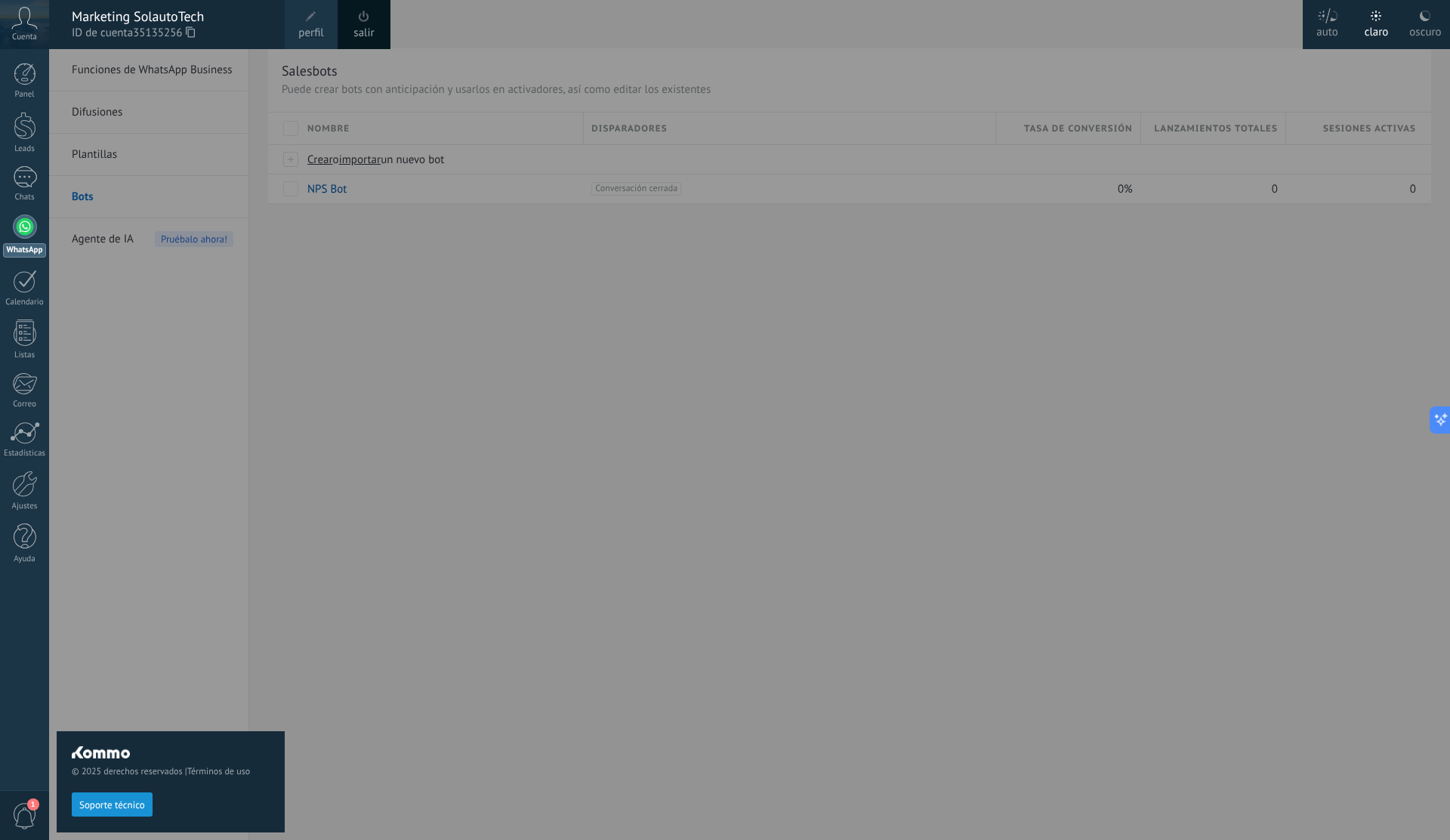
click at [322, 28] on span "perfil" at bounding box center [311, 33] width 25 height 17
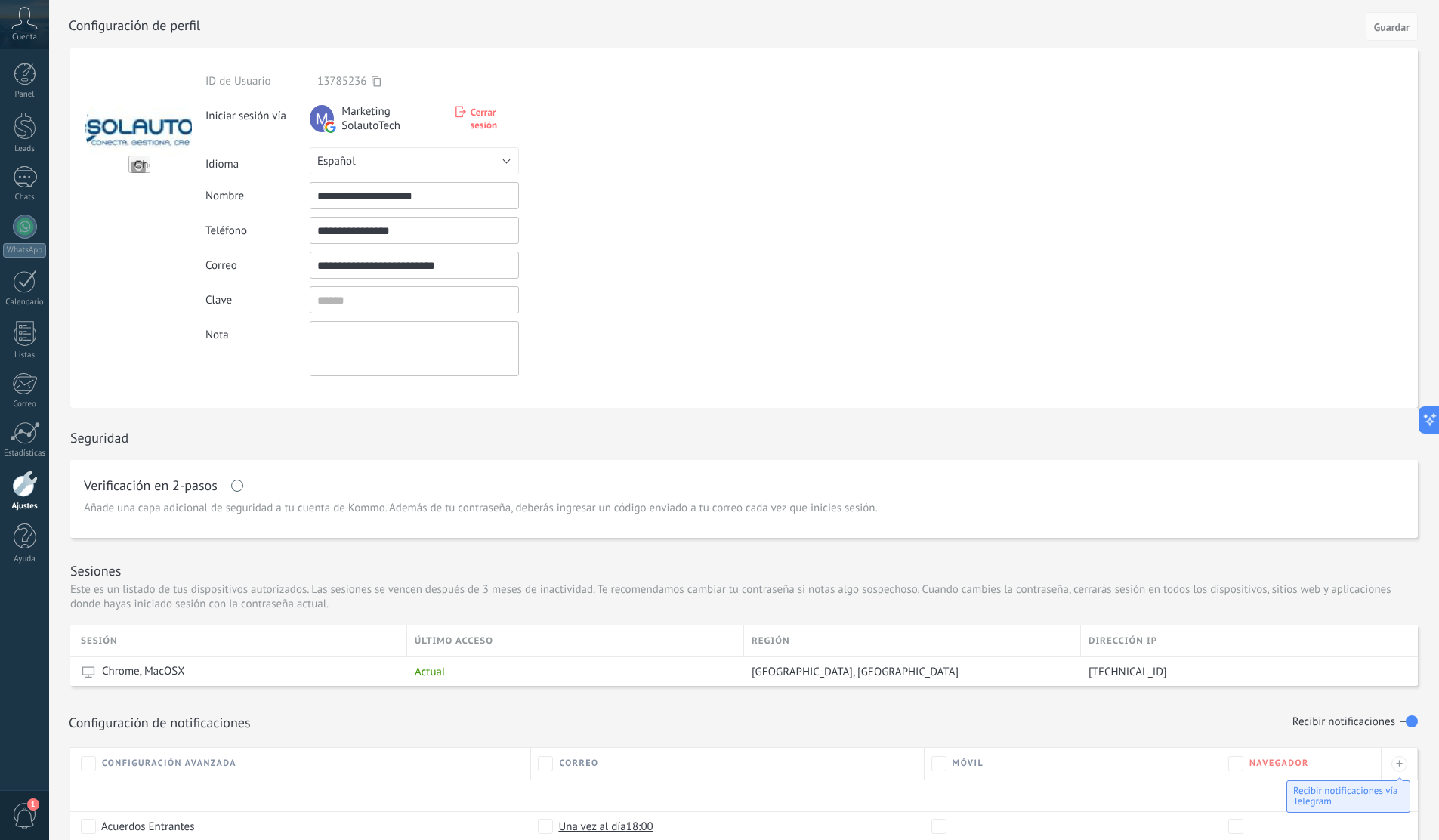
drag, startPoint x: 463, startPoint y: 271, endPoint x: 312, endPoint y: 261, distance: 151.3
click at [312, 261] on input "**********" at bounding box center [414, 265] width 209 height 27
click at [17, 30] on div "Cuenta" at bounding box center [24, 24] width 49 height 49
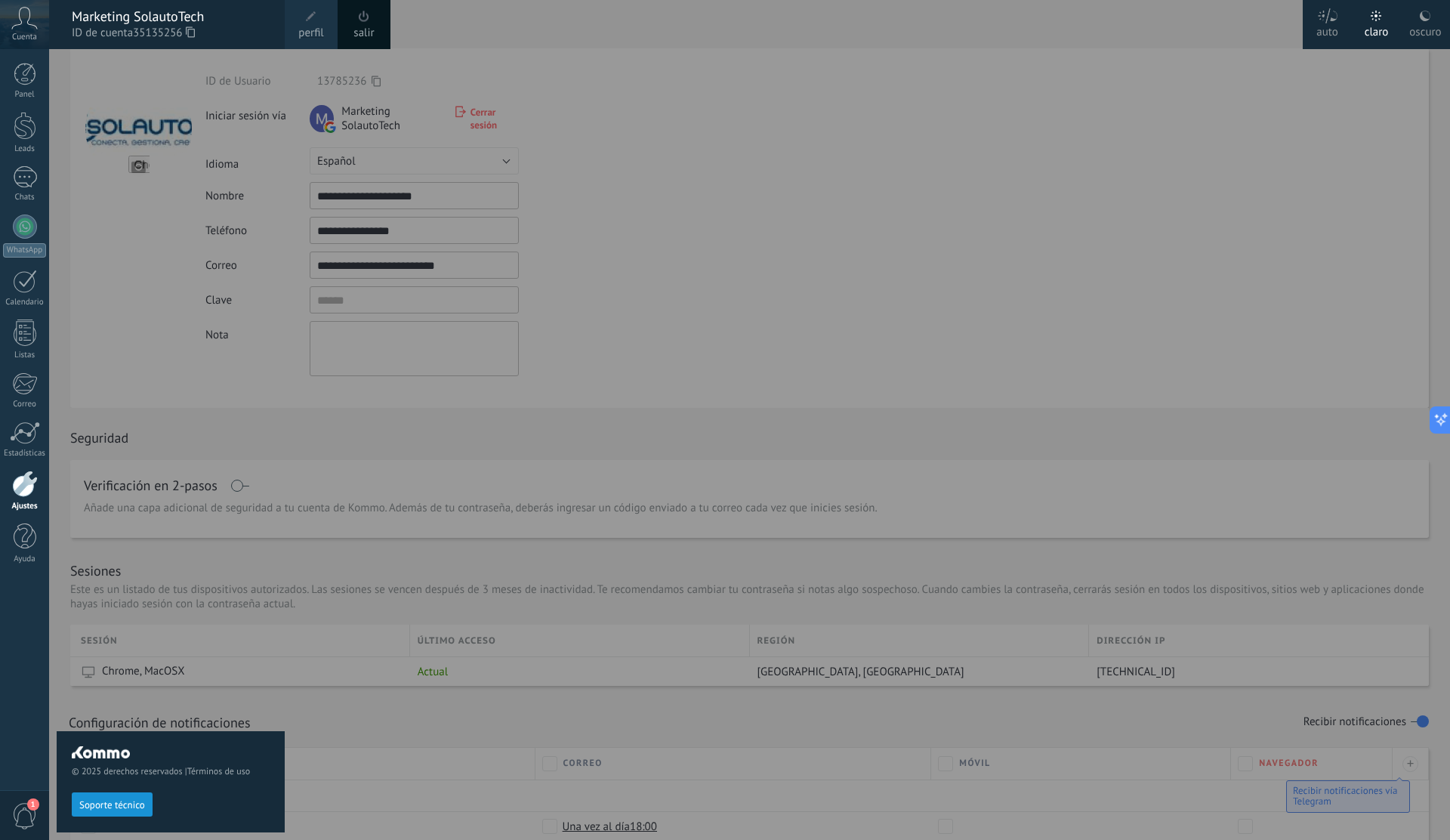
click at [644, 58] on div at bounding box center [774, 420] width 1450 height 840
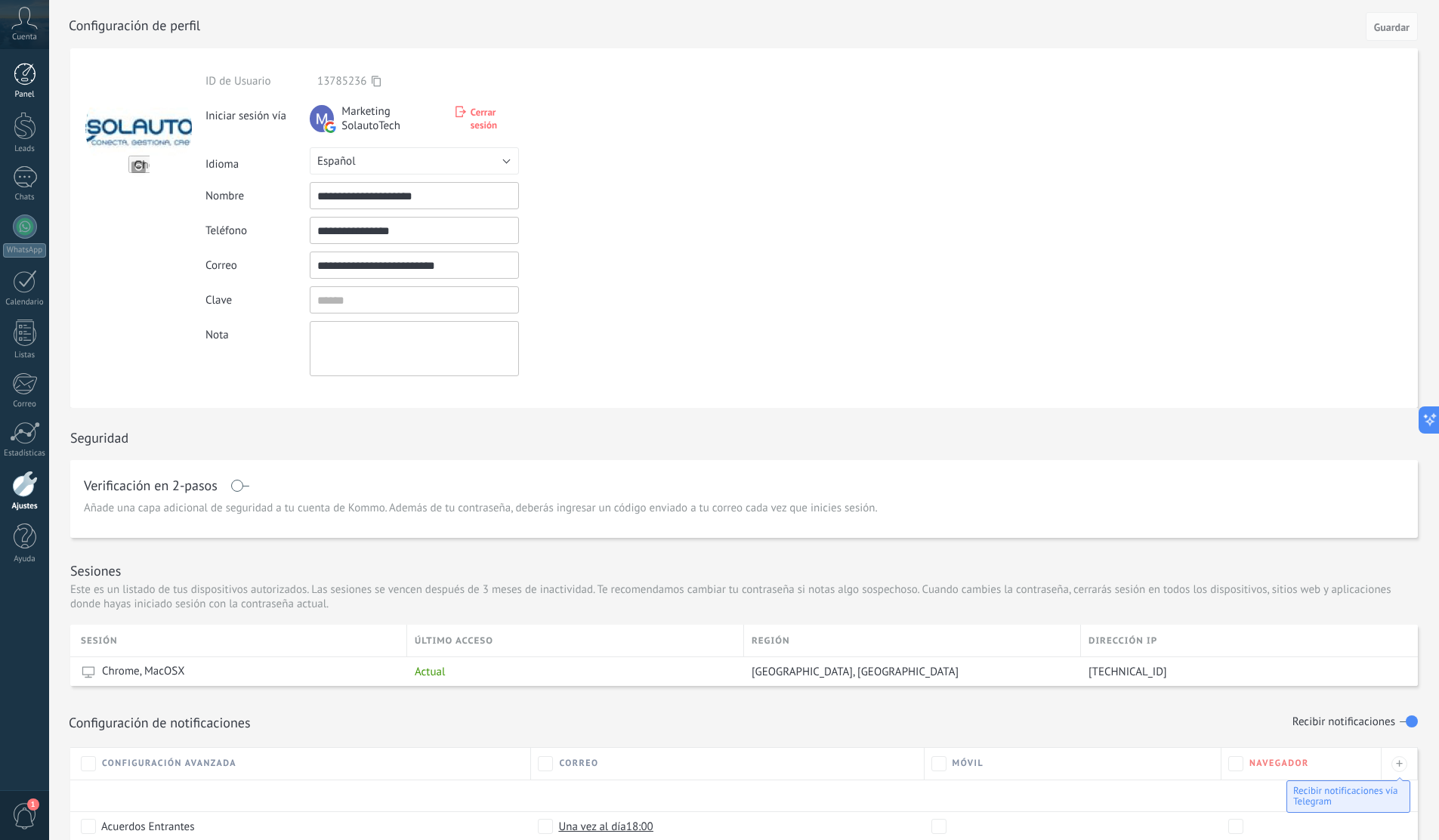
click at [22, 78] on div at bounding box center [25, 74] width 23 height 23
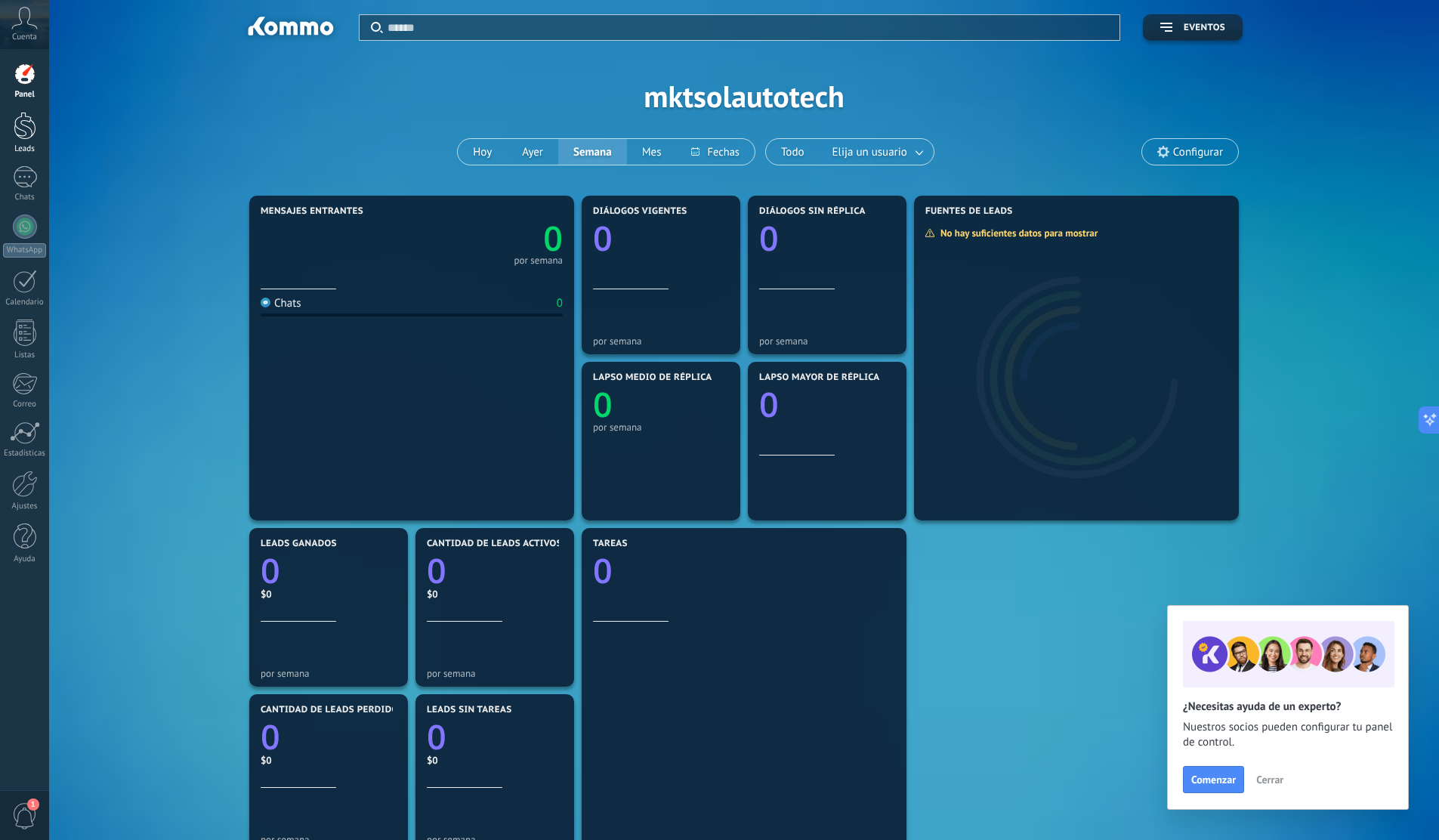
click at [27, 131] on div at bounding box center [25, 125] width 23 height 28
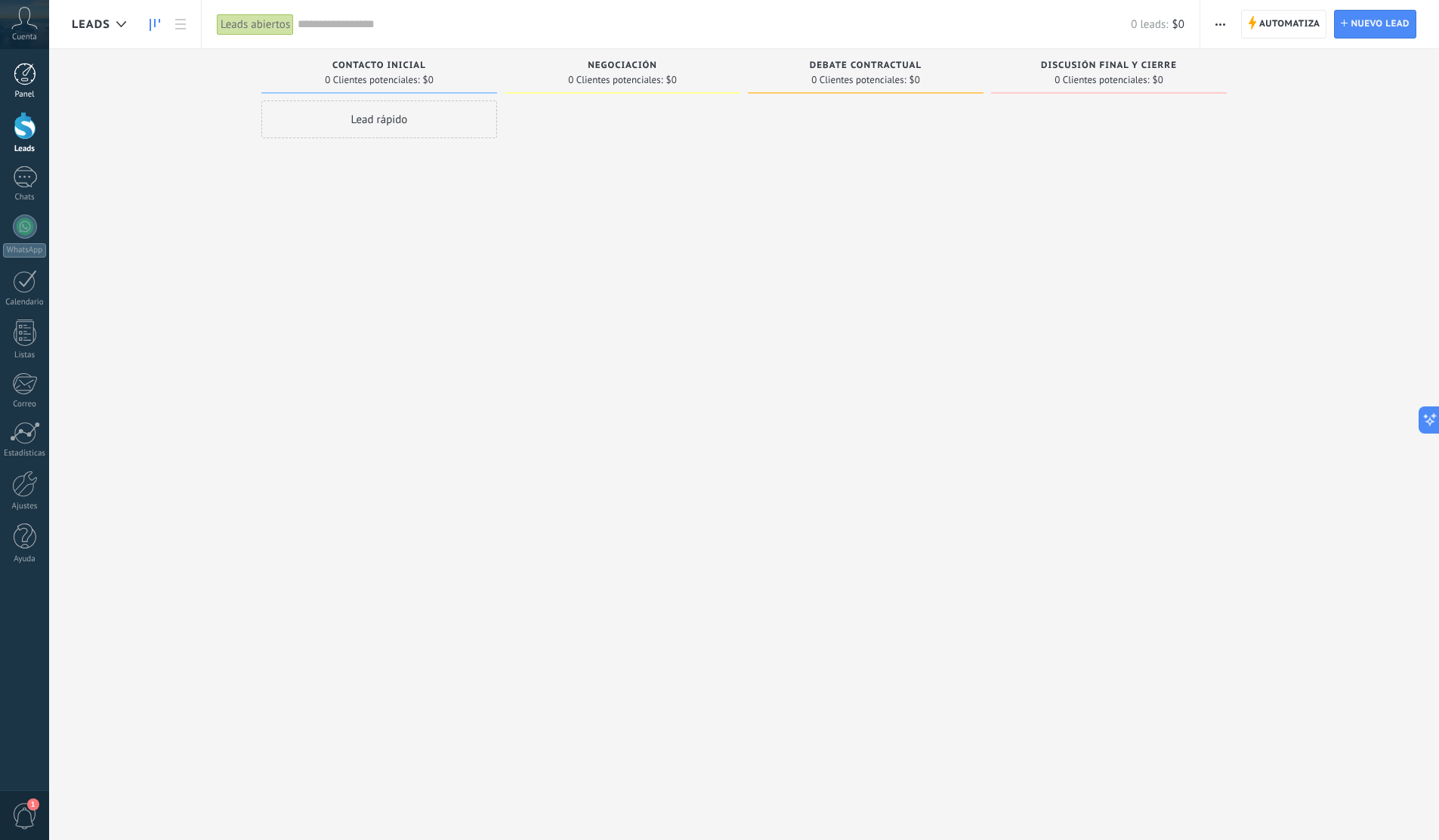
click at [29, 81] on div at bounding box center [25, 74] width 23 height 23
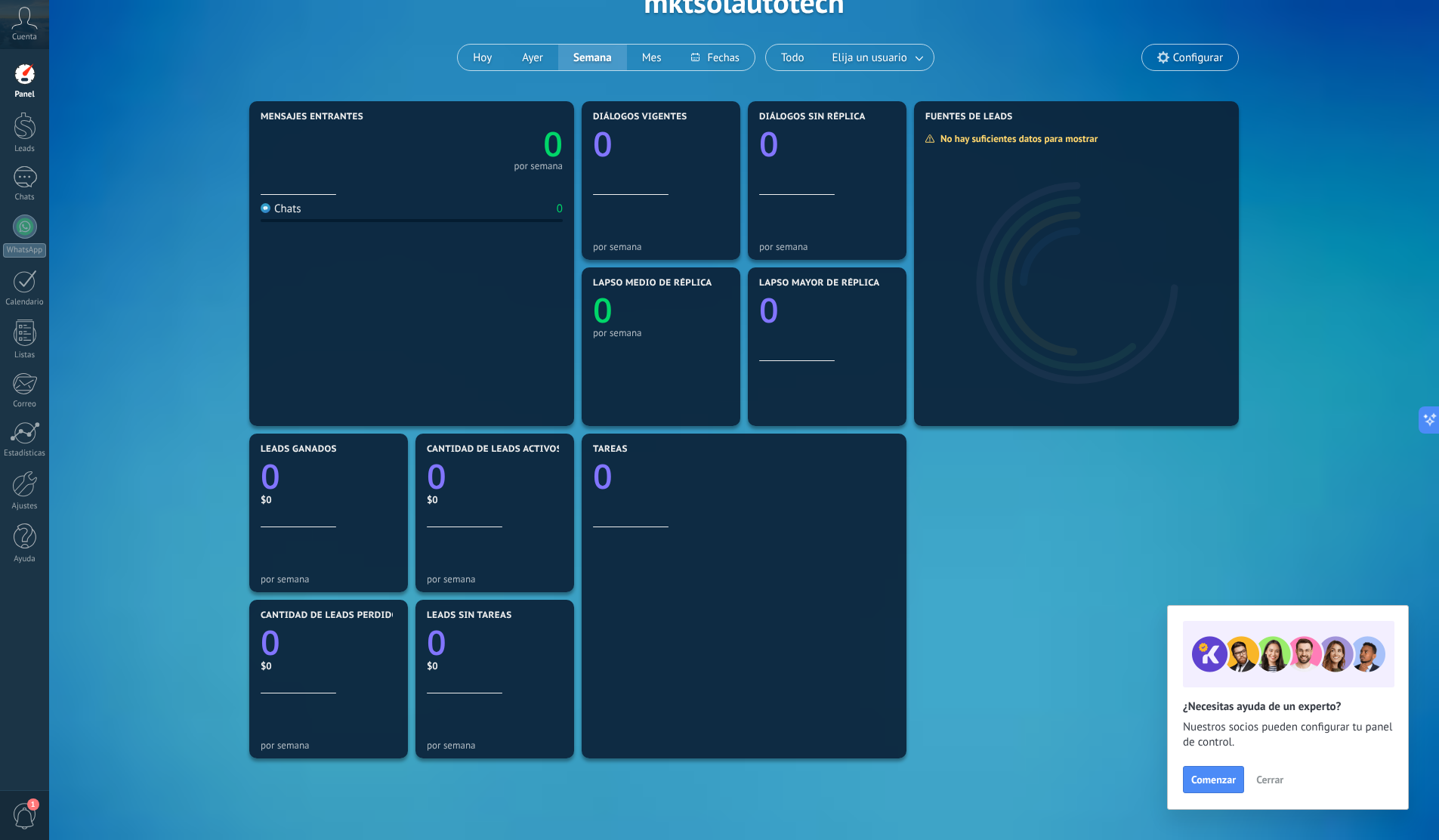
scroll to position [229, 0]
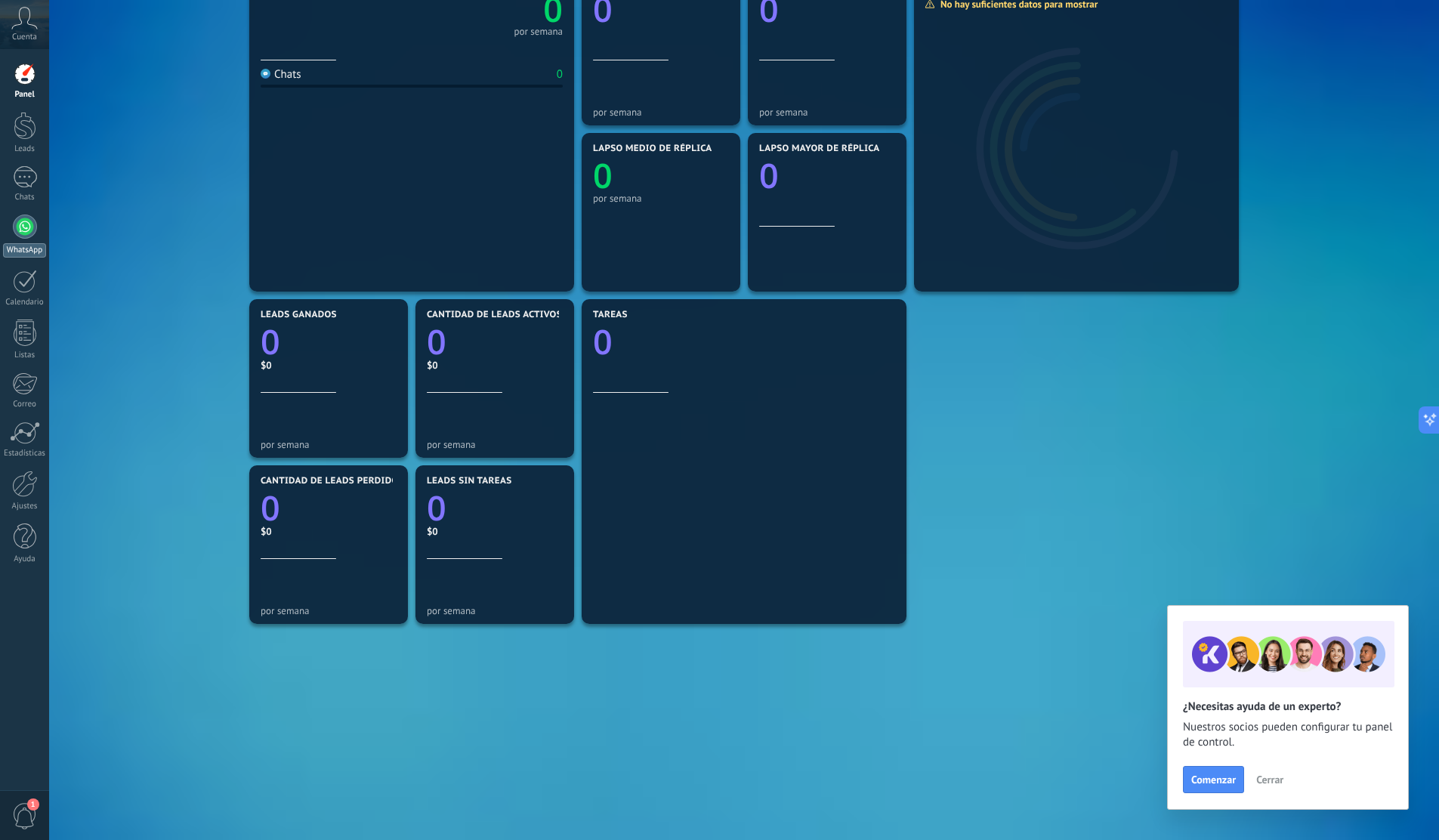
click at [33, 229] on div at bounding box center [25, 226] width 24 height 24
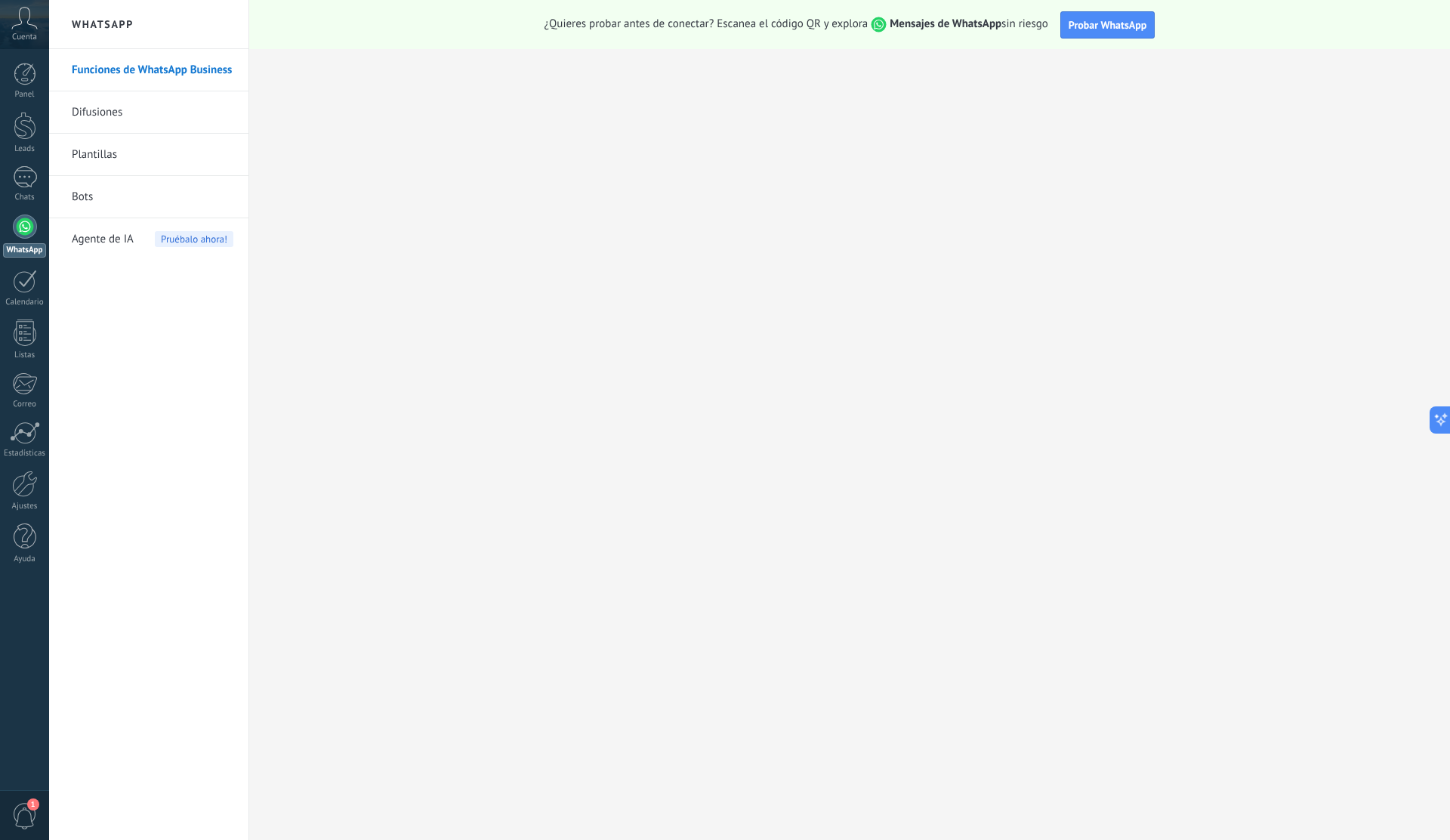
click at [95, 158] on link "Plantillas" at bounding box center [152, 155] width 162 height 43
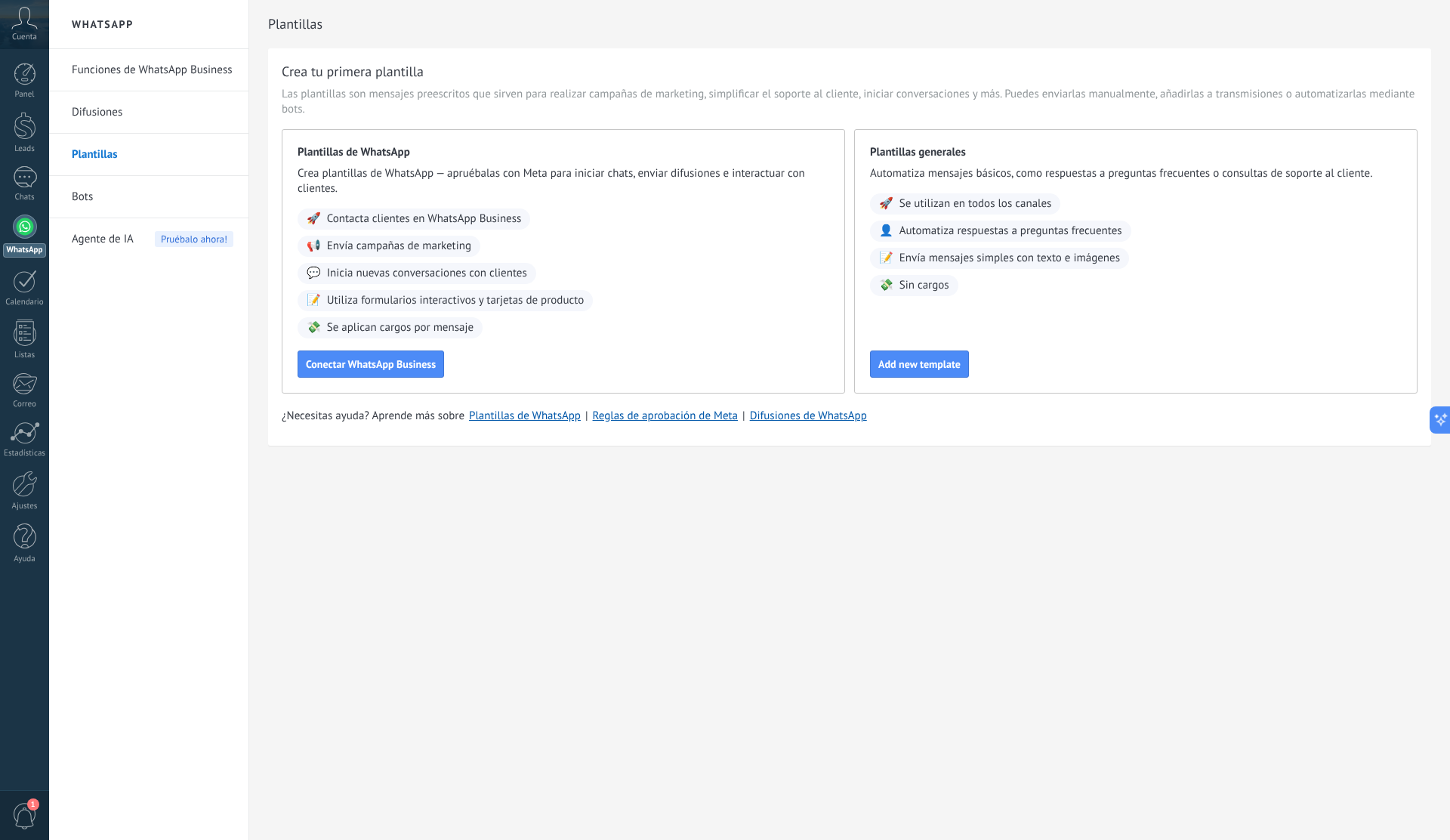
click at [530, 323] on div "🚀 Contacta clientes en WhatsApp Business 📢 Envía campañas de marketing 💬 Inicia…" at bounding box center [564, 273] width 532 height 130
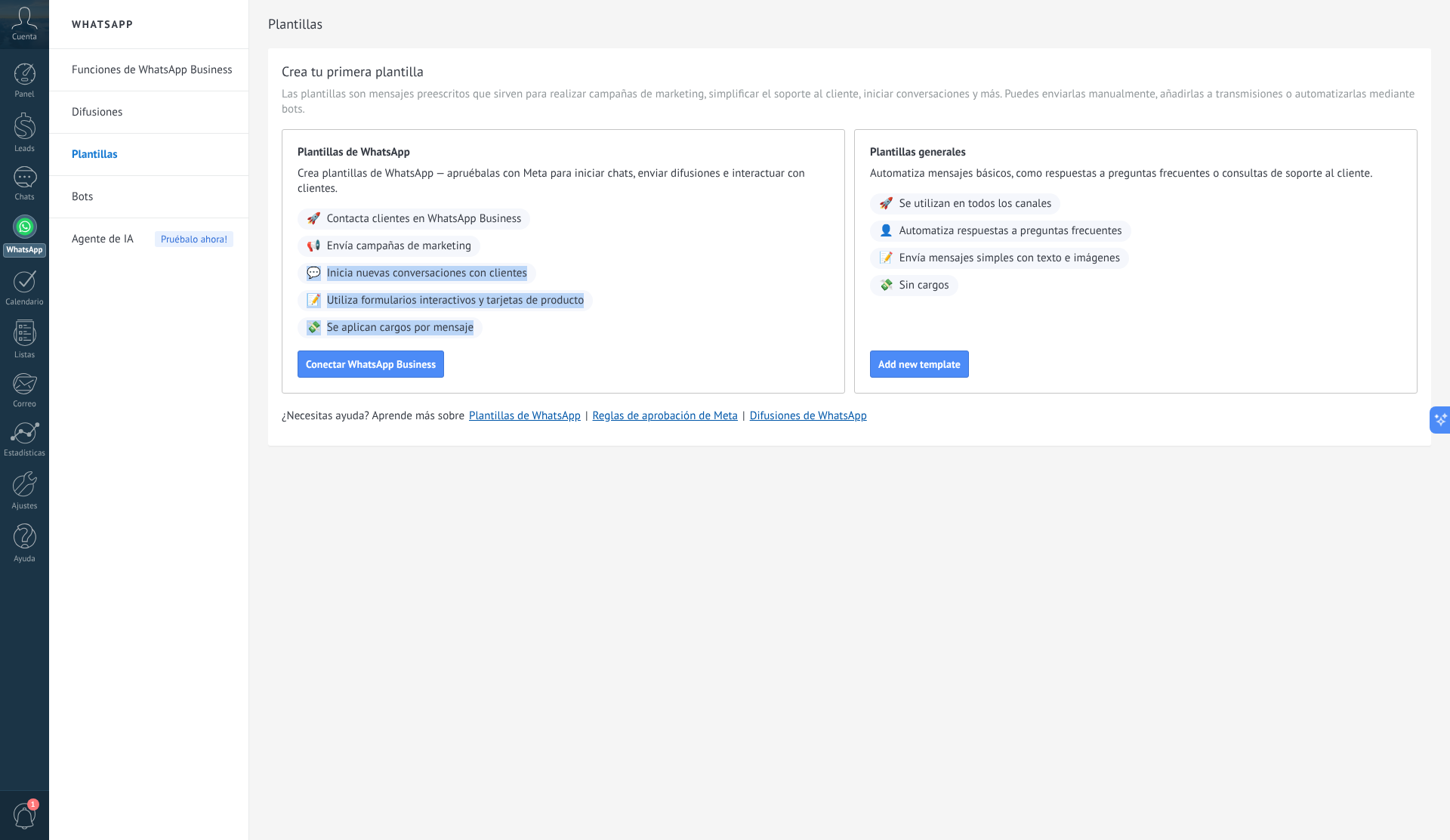
drag, startPoint x: 486, startPoint y: 326, endPoint x: 359, endPoint y: 216, distance: 168.0
click at [360, 218] on div "🚀 Contacta clientes en WhatsApp Business 📢 Envía campañas de marketing 💬 Inicia…" at bounding box center [564, 273] width 532 height 130
click at [627, 206] on div "Plantillas de WhatsApp Crea plantillas de WhatsApp — apruébalas con Meta para i…" at bounding box center [564, 261] width 564 height 264
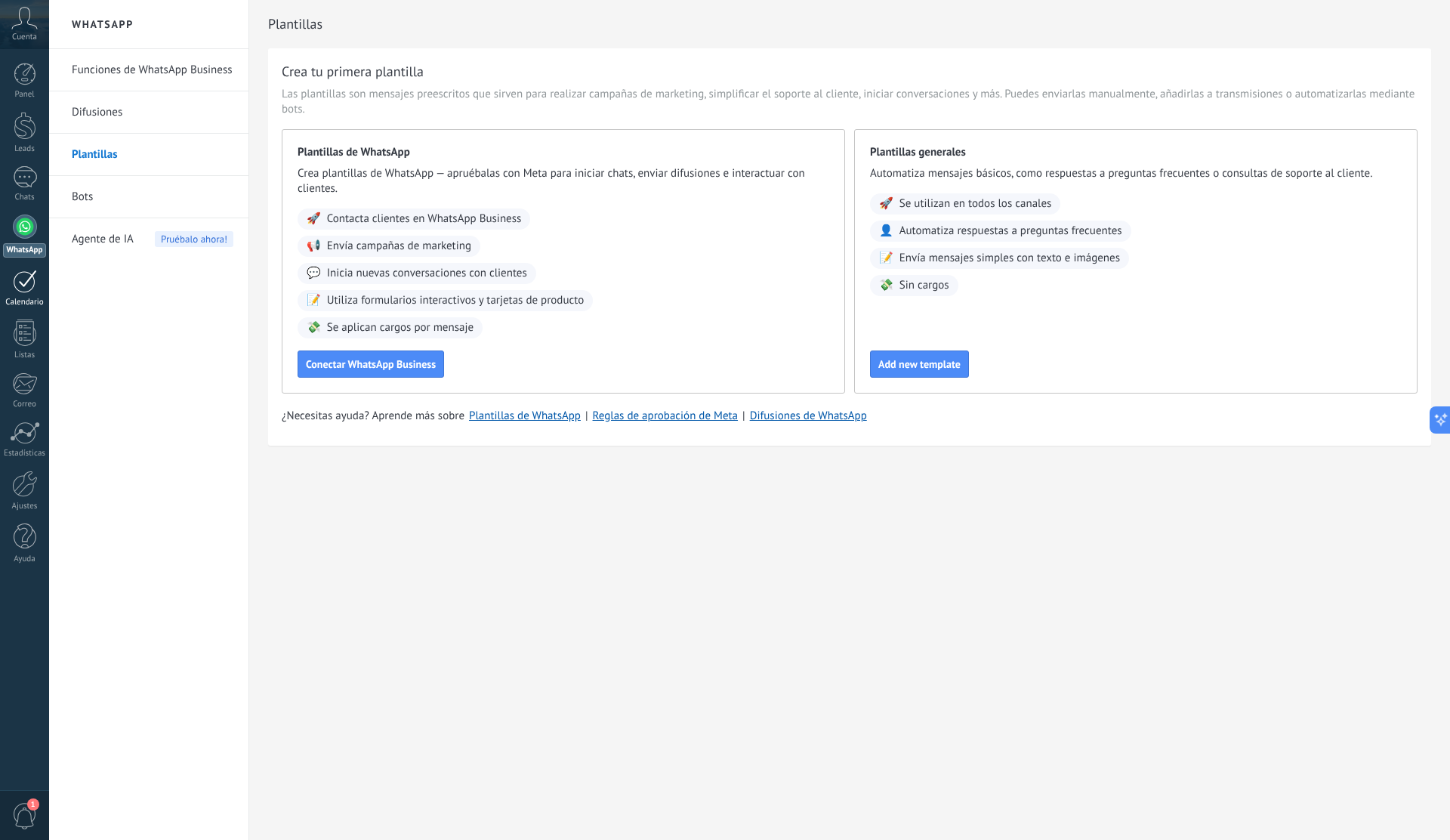
click at [29, 284] on div at bounding box center [25, 281] width 24 height 24
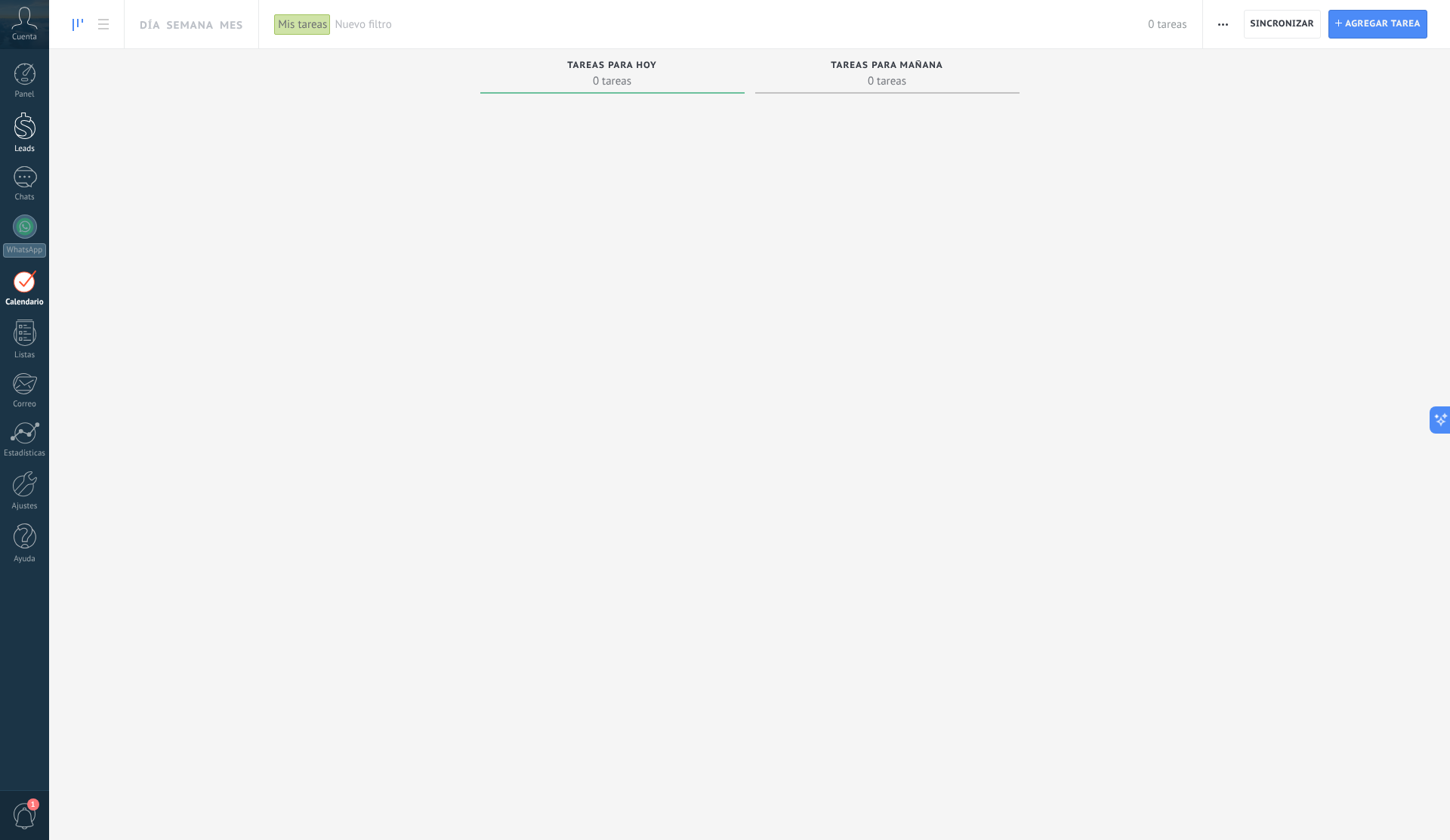
click at [26, 140] on link "Leads" at bounding box center [24, 133] width 49 height 43
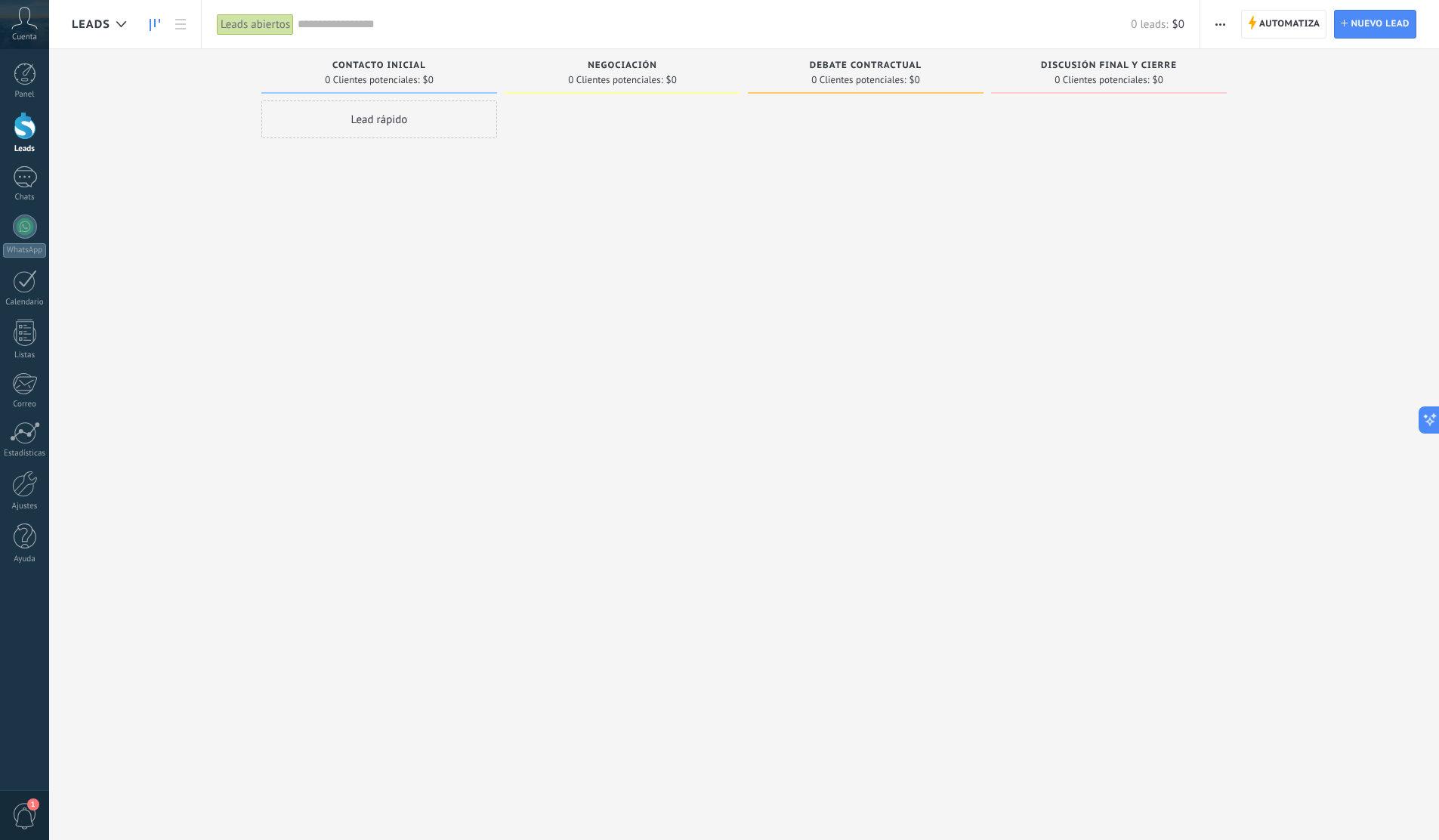
click at [1226, 26] on button "button" at bounding box center [1220, 24] width 22 height 29
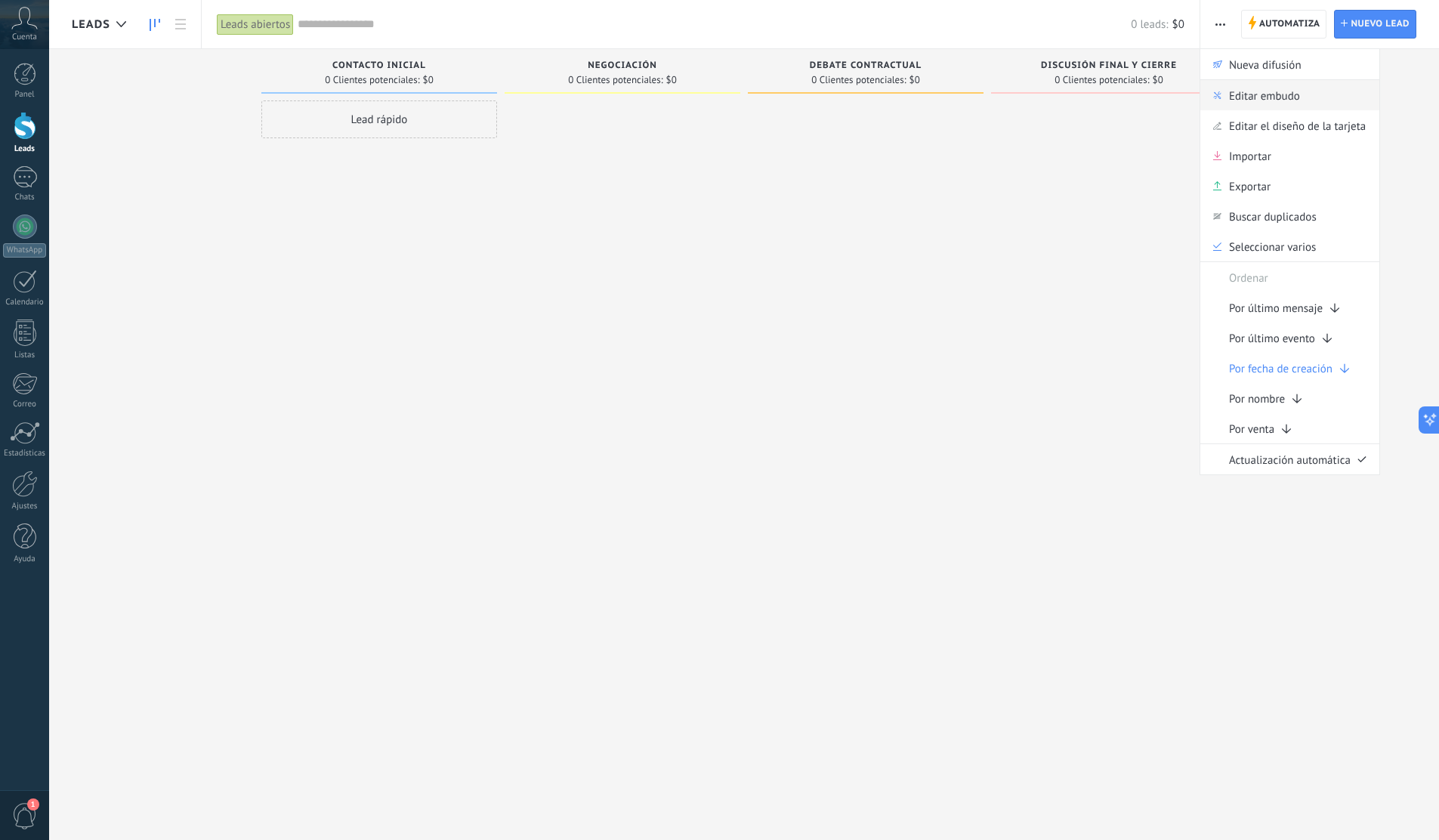
click at [1249, 99] on span "Editar embudo" at bounding box center [1264, 95] width 71 height 30
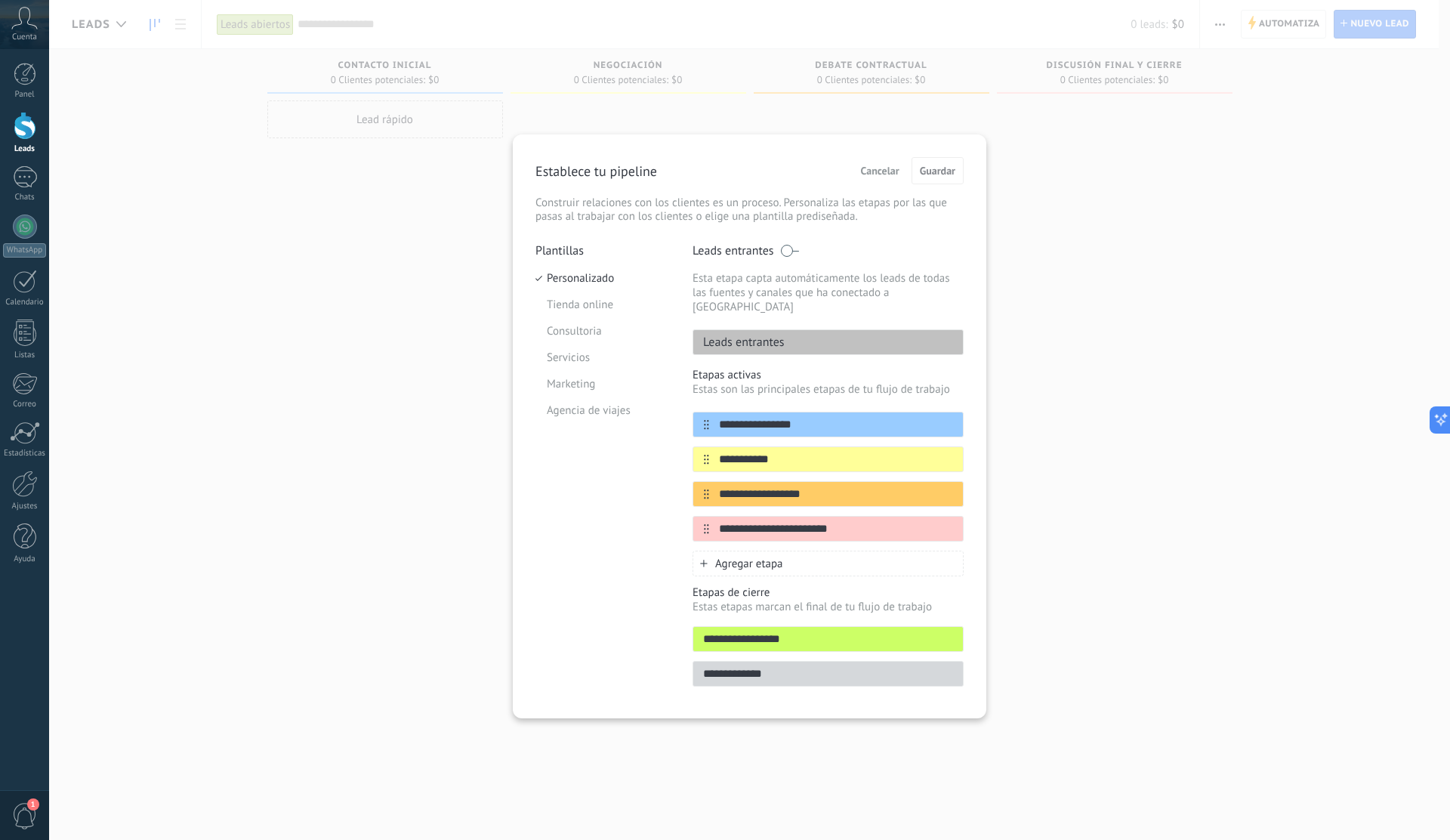
click at [365, 275] on div "**********" at bounding box center [750, 420] width 1401 height 840
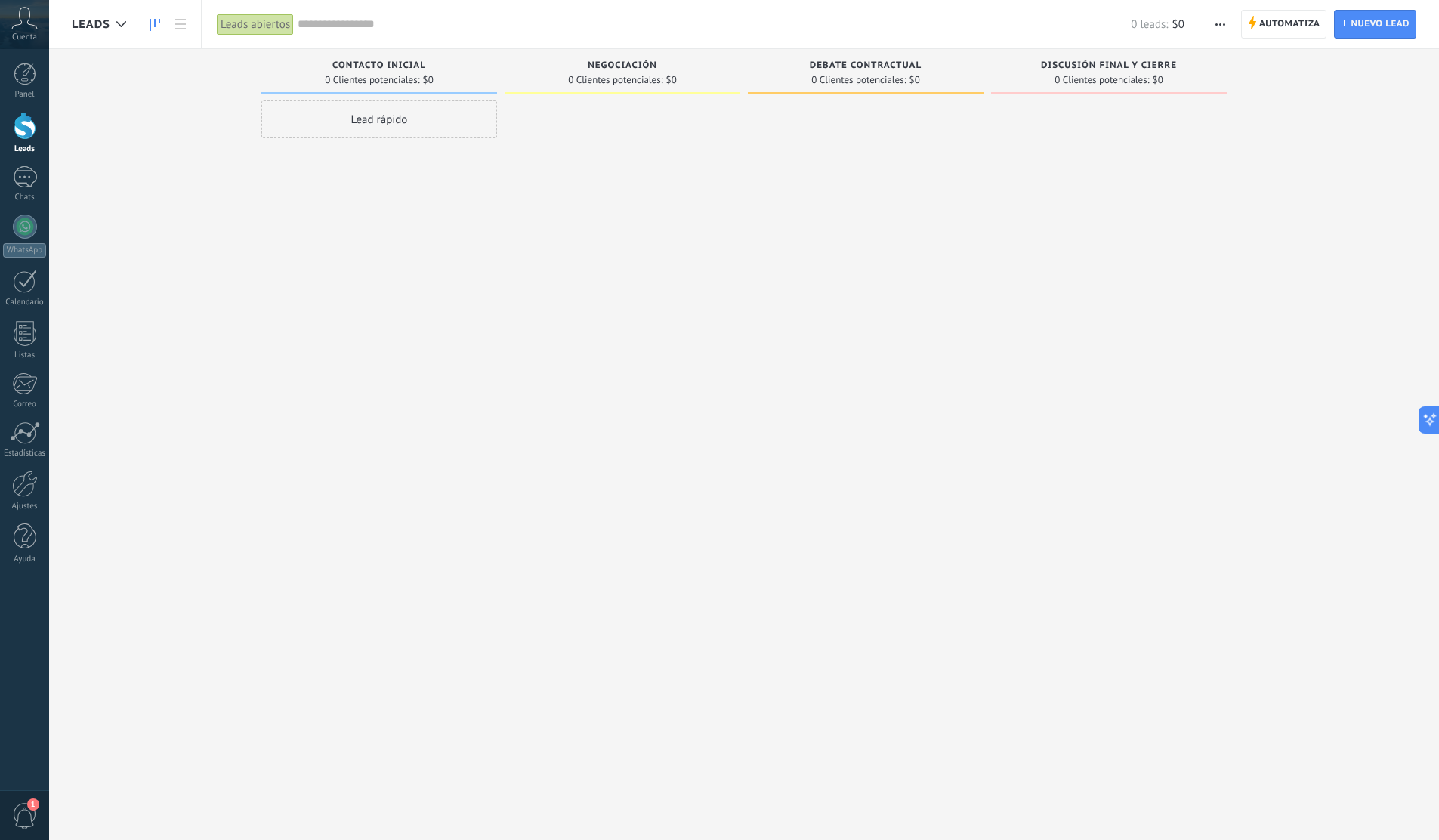
click at [440, 262] on div "Lead rápido" at bounding box center [379, 422] width 236 height 643
